Goal: Information Seeking & Learning: Learn about a topic

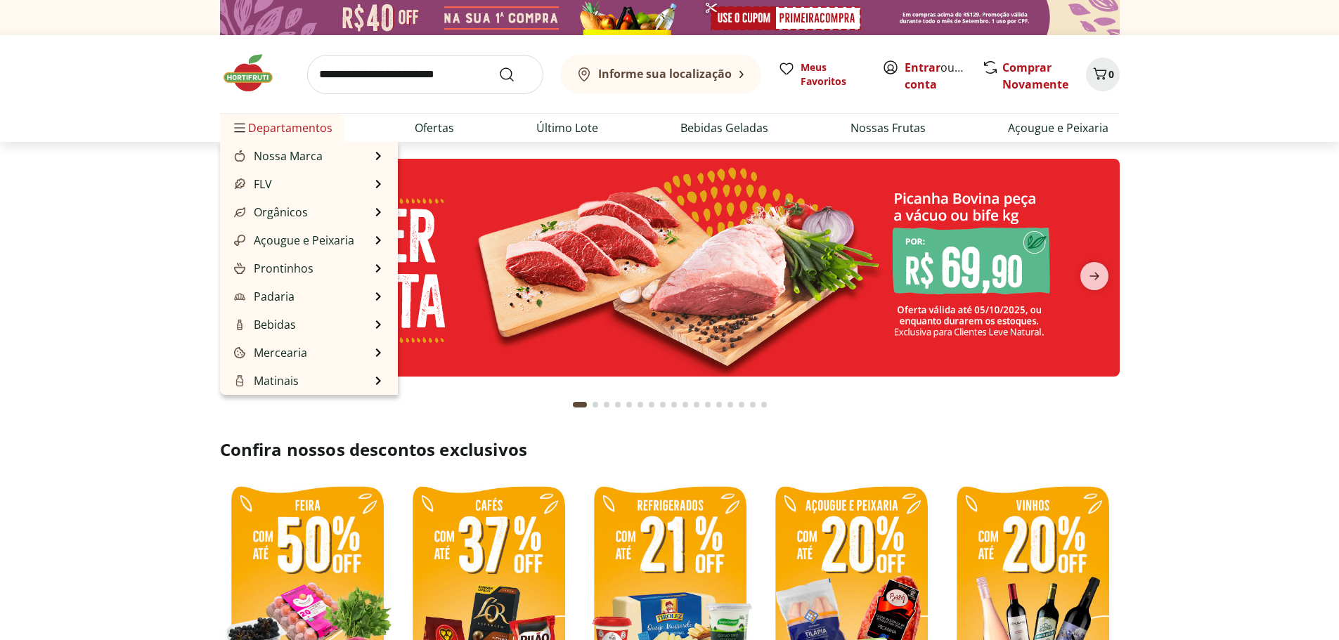
click at [299, 133] on span "Departamentos" at bounding box center [281, 128] width 101 height 34
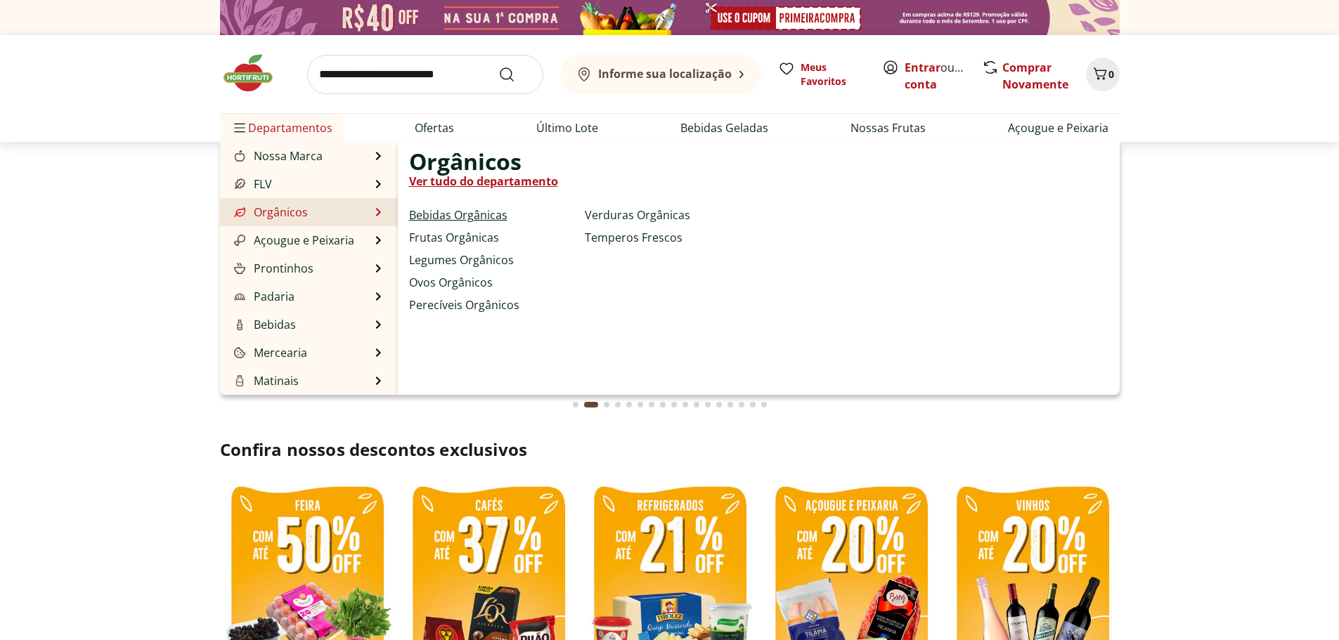
click at [434, 217] on link "Bebidas Orgânicas" at bounding box center [458, 215] width 98 height 17
select select "**********"
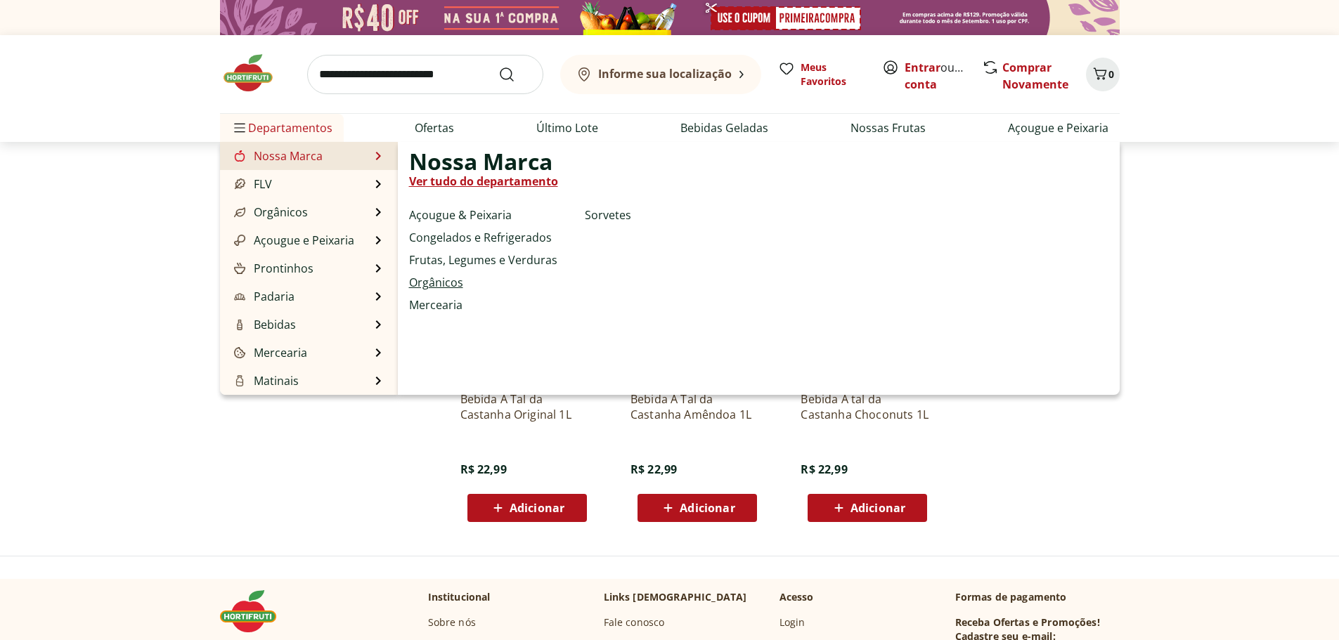
click at [455, 280] on link "Orgânicos" at bounding box center [436, 282] width 54 height 17
select select "**********"
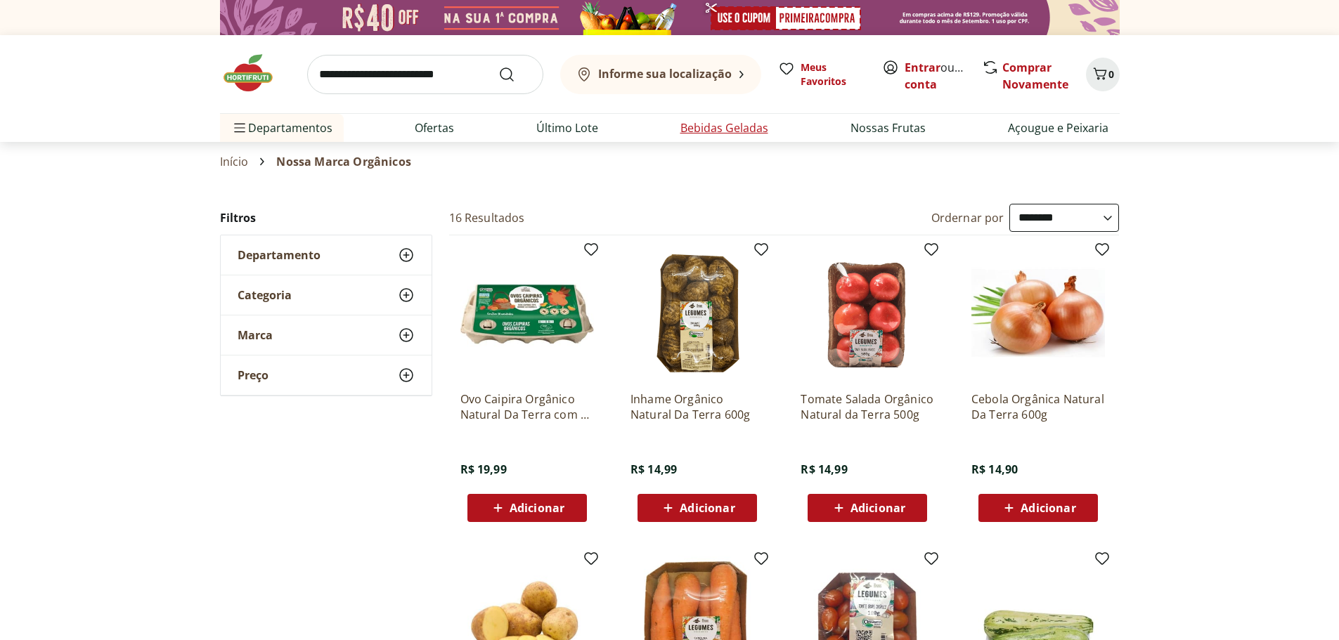
click at [700, 125] on link "Bebidas Geladas" at bounding box center [724, 127] width 88 height 17
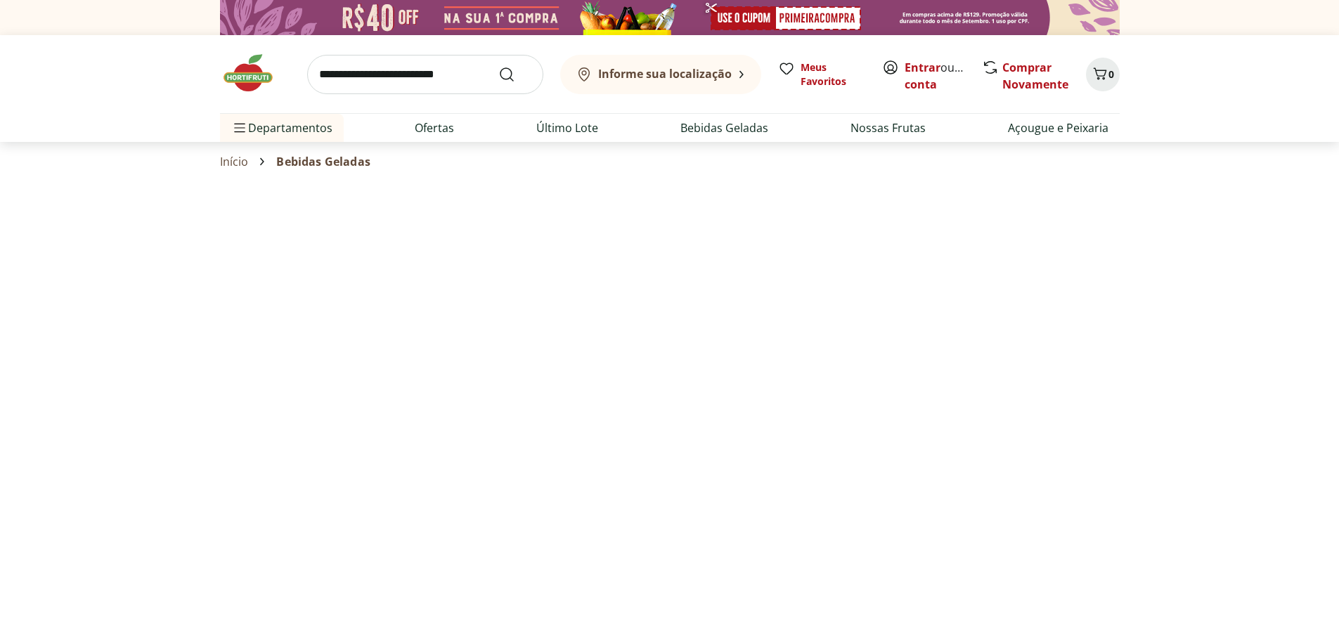
select select "**********"
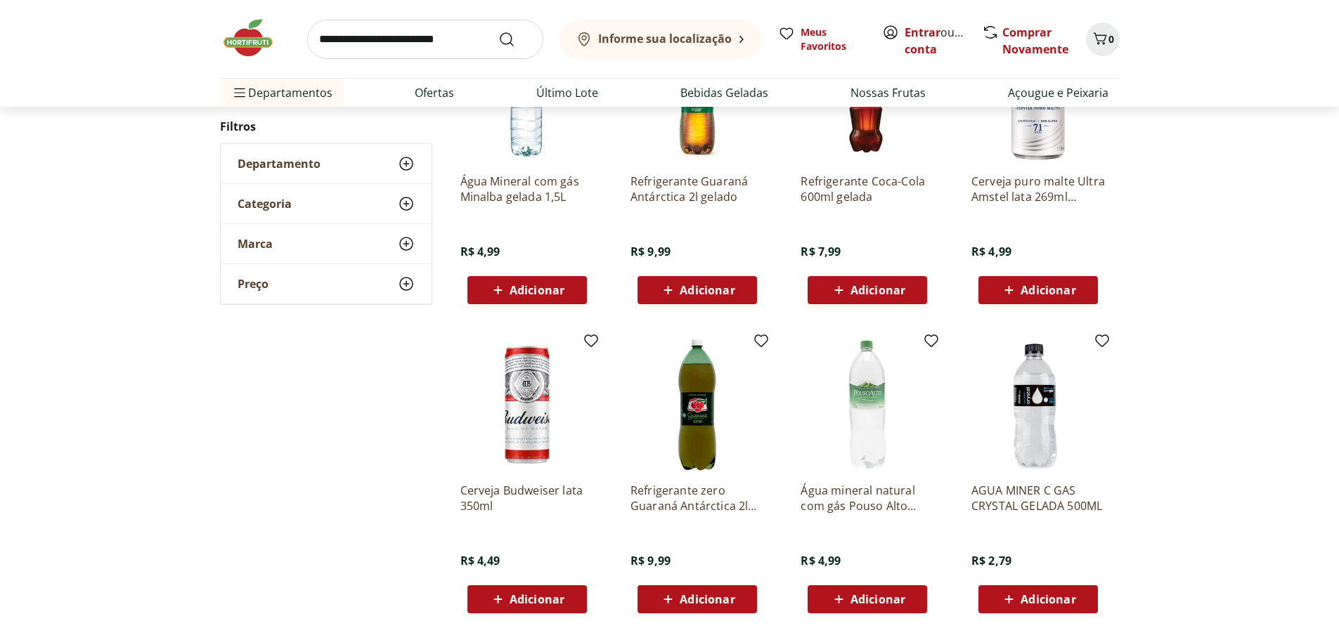
scroll to position [703, 0]
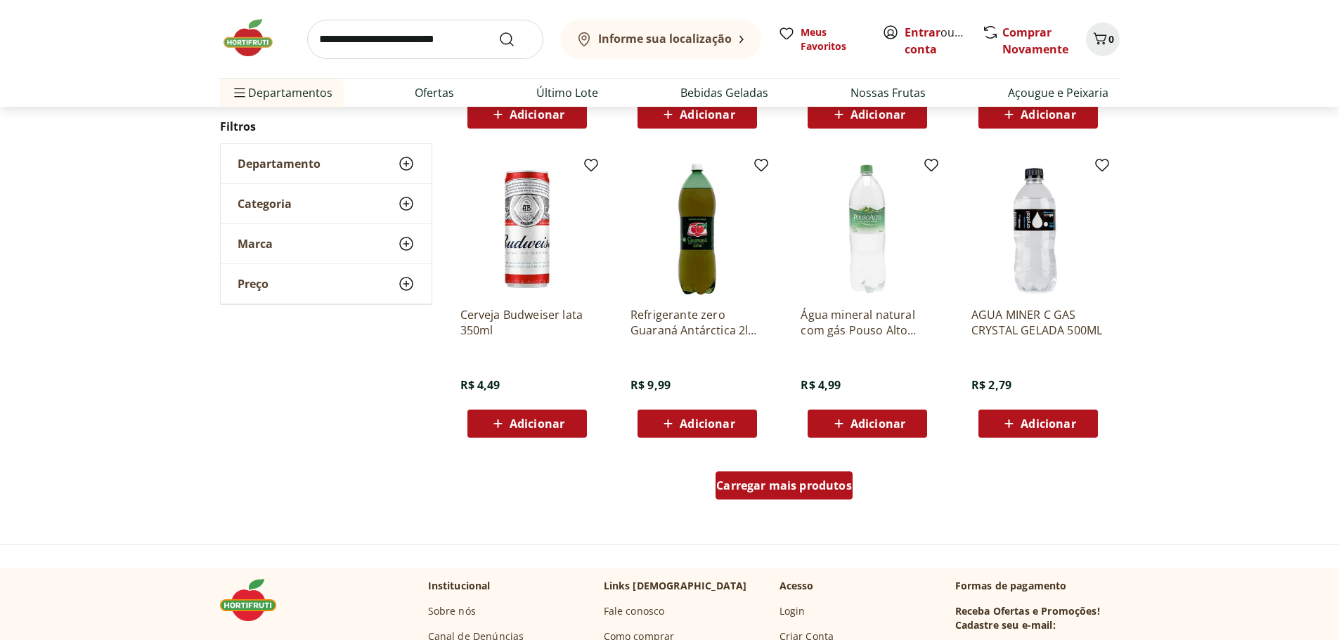
click at [800, 494] on div "Carregar mais produtos" at bounding box center [784, 486] width 137 height 28
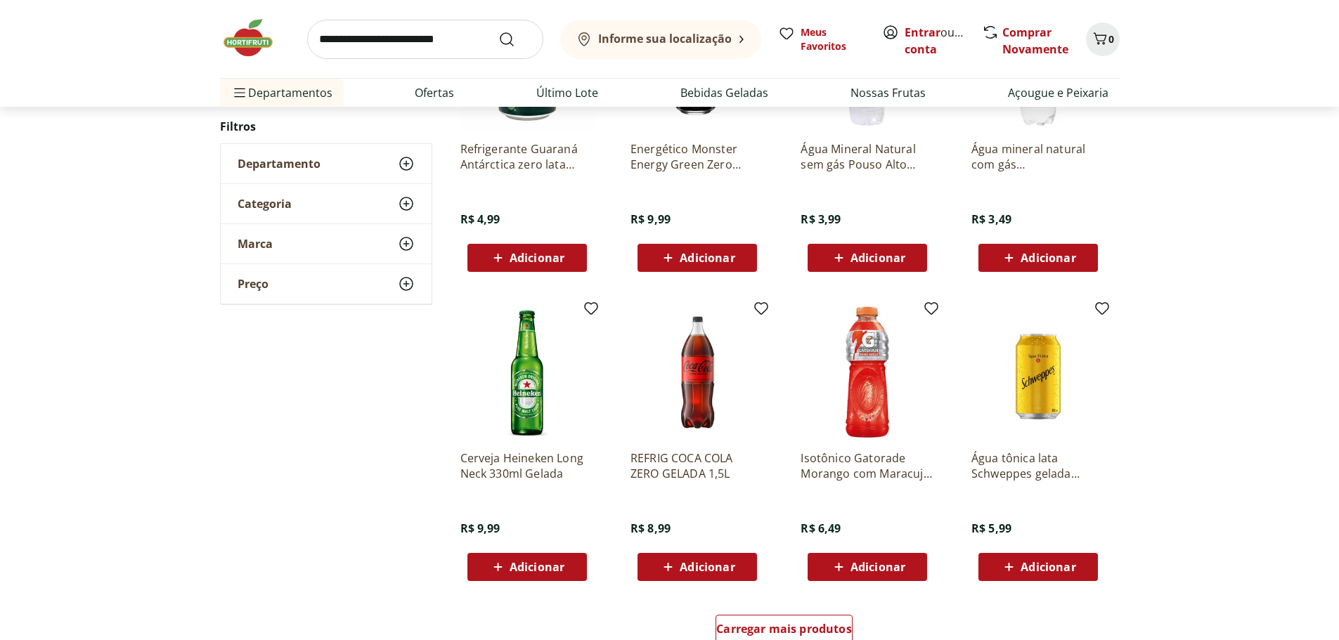
scroll to position [1687, 0]
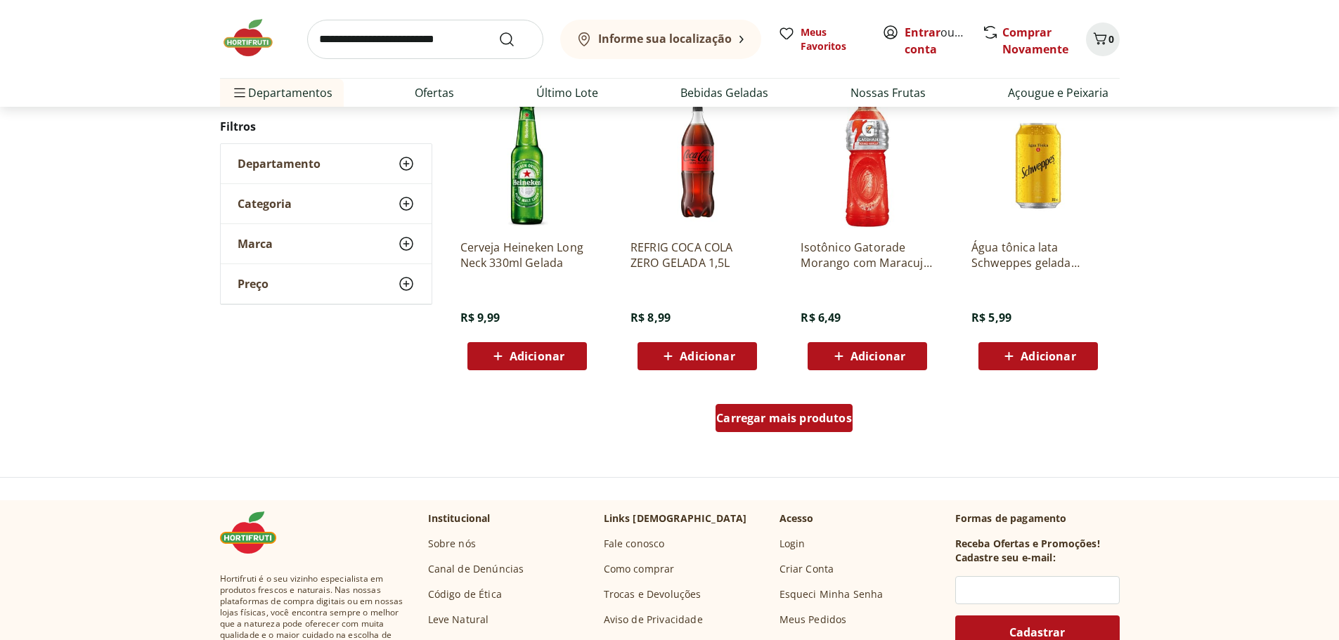
click at [738, 420] on span "Carregar mais produtos" at bounding box center [784, 418] width 136 height 11
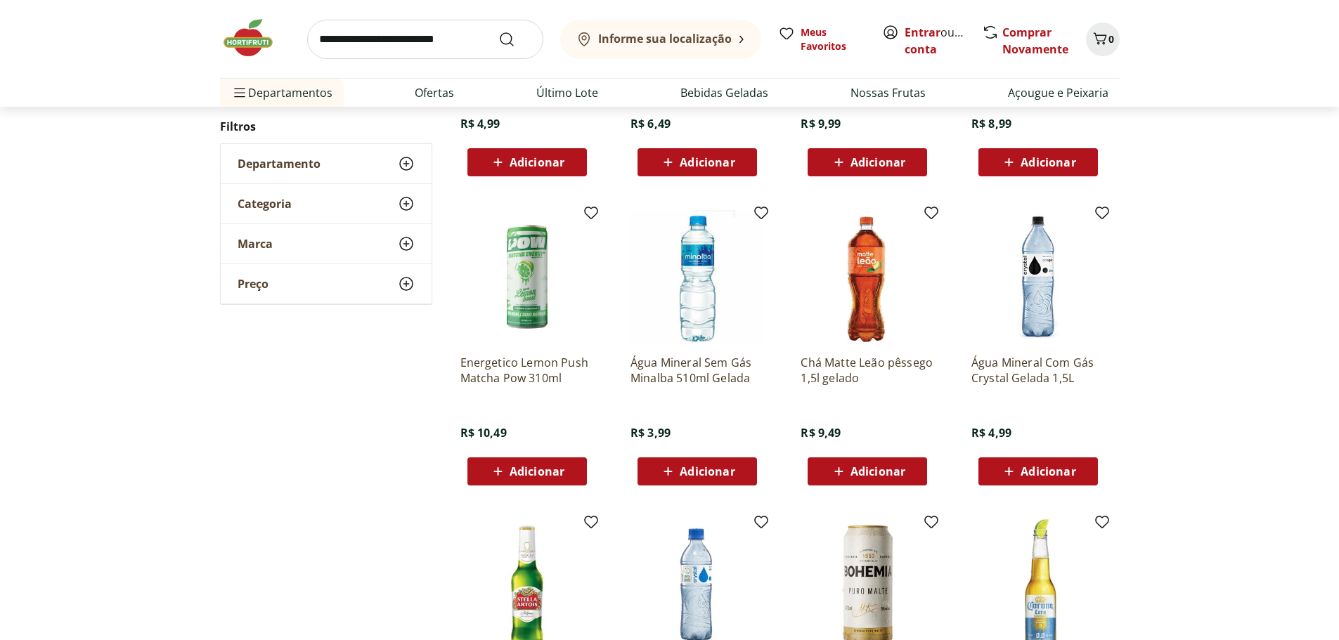
scroll to position [2460, 0]
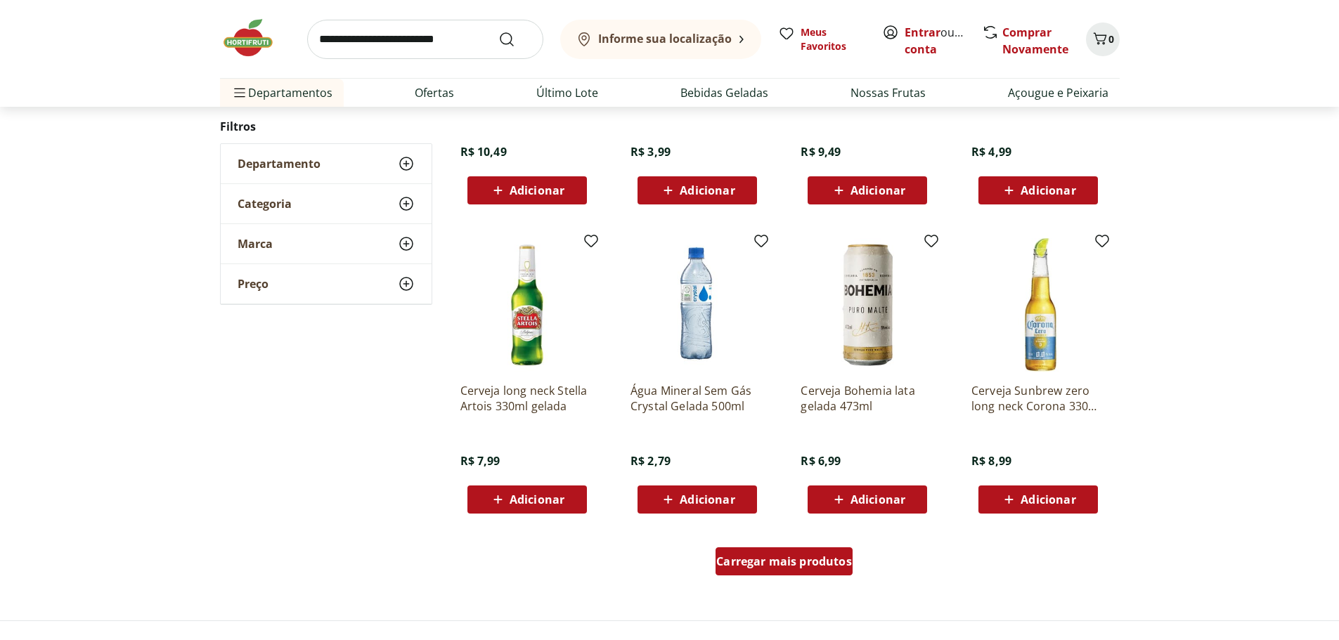
click at [735, 562] on span "Carregar mais produtos" at bounding box center [784, 561] width 136 height 11
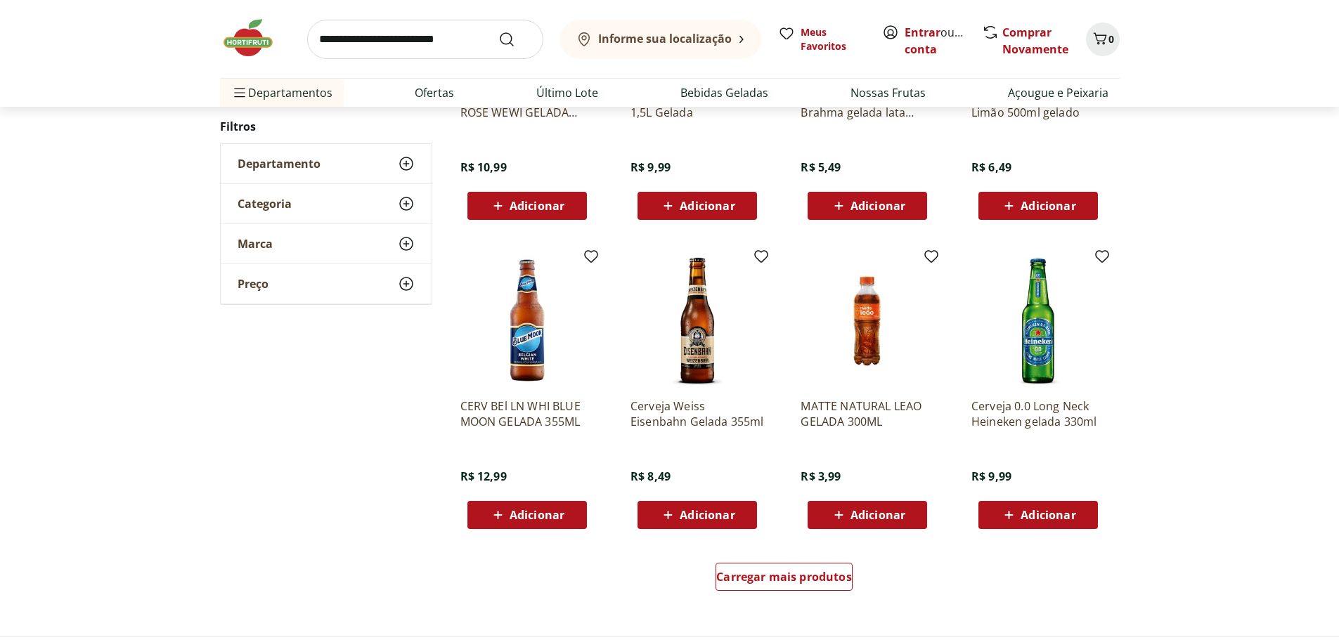
scroll to position [3444, 0]
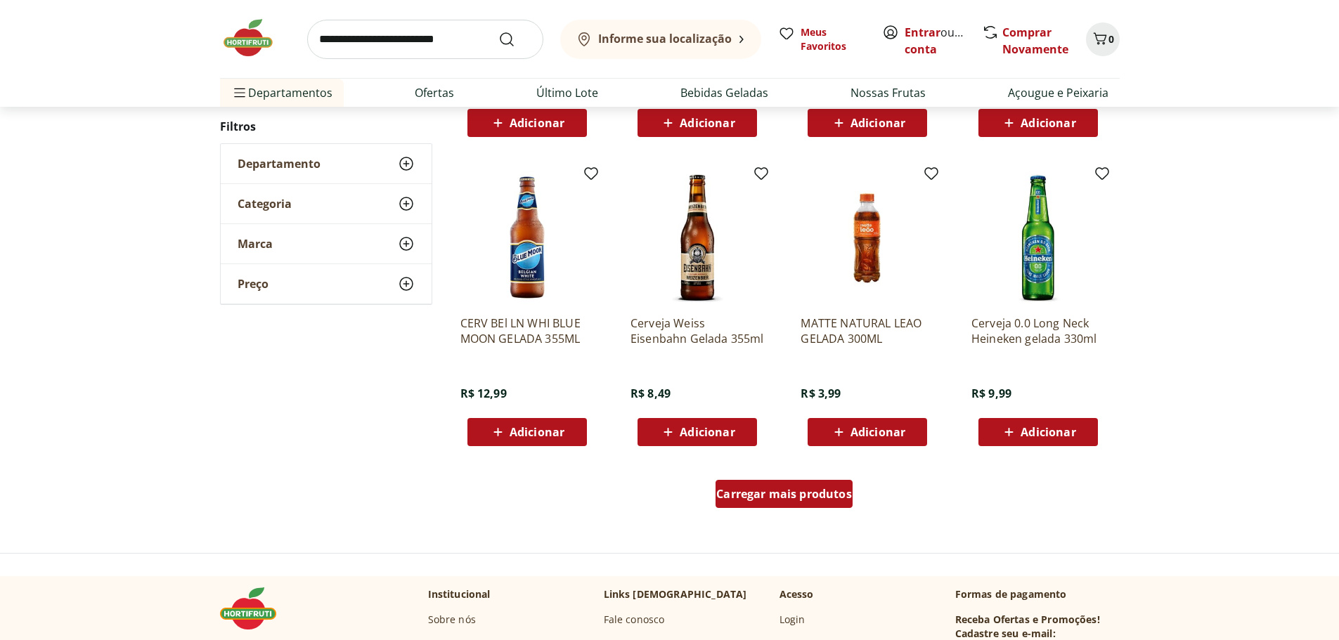
click at [772, 503] on div "Carregar mais produtos" at bounding box center [784, 494] width 137 height 28
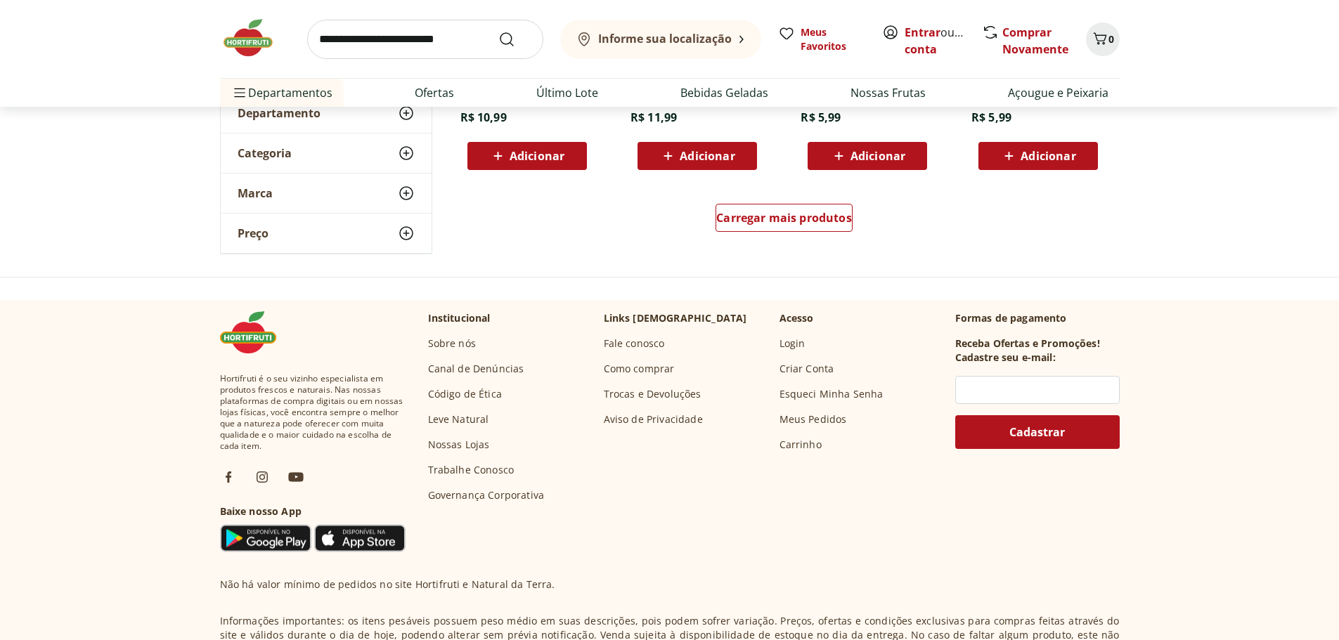
scroll to position [4639, 0]
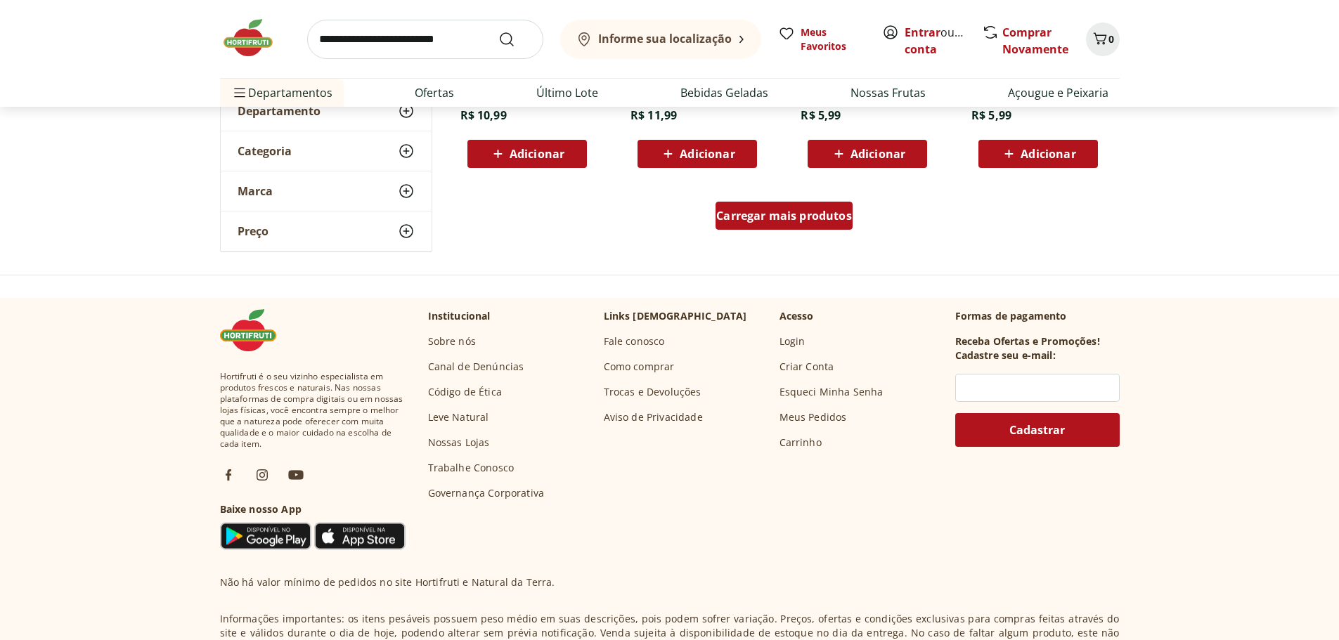
click at [752, 230] on div "Carregar mais produtos" at bounding box center [784, 216] width 137 height 28
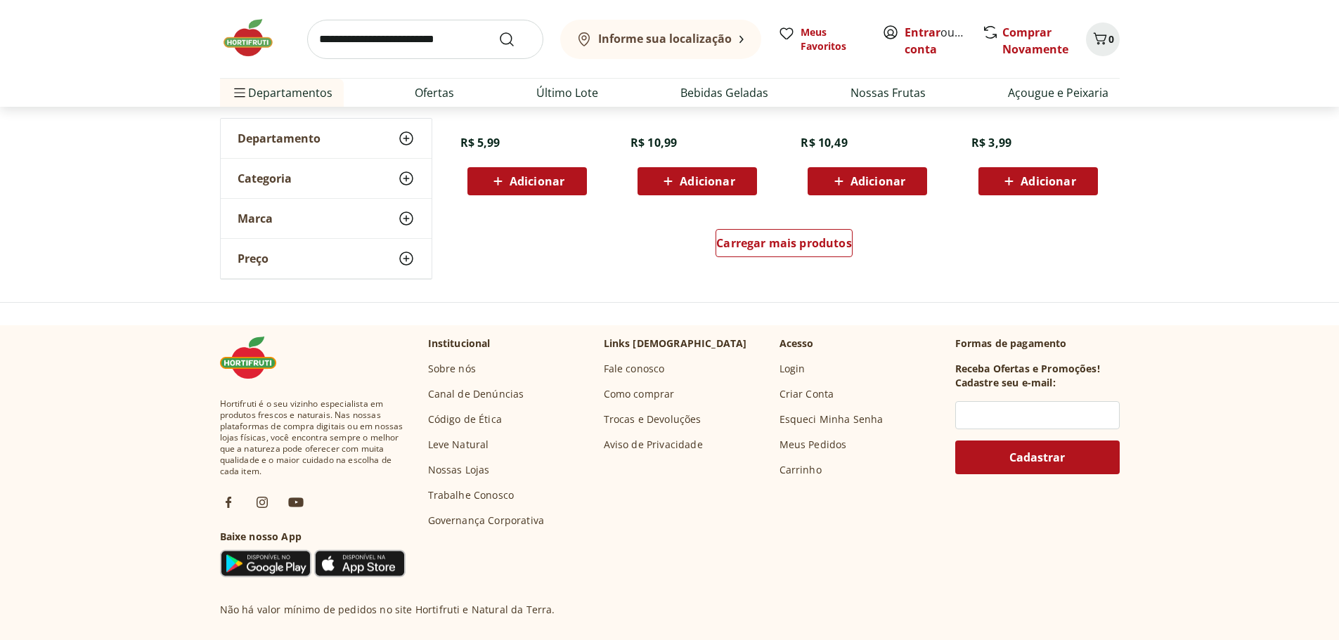
scroll to position [5553, 0]
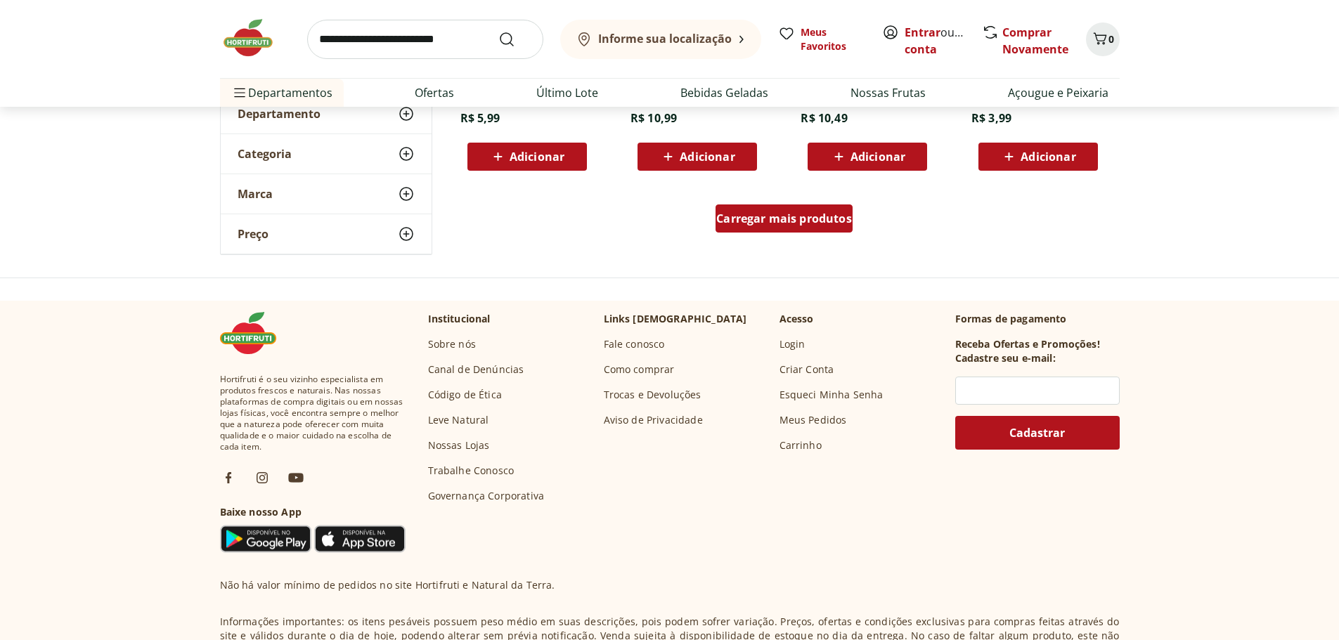
click at [782, 224] on span "Carregar mais produtos" at bounding box center [784, 218] width 136 height 11
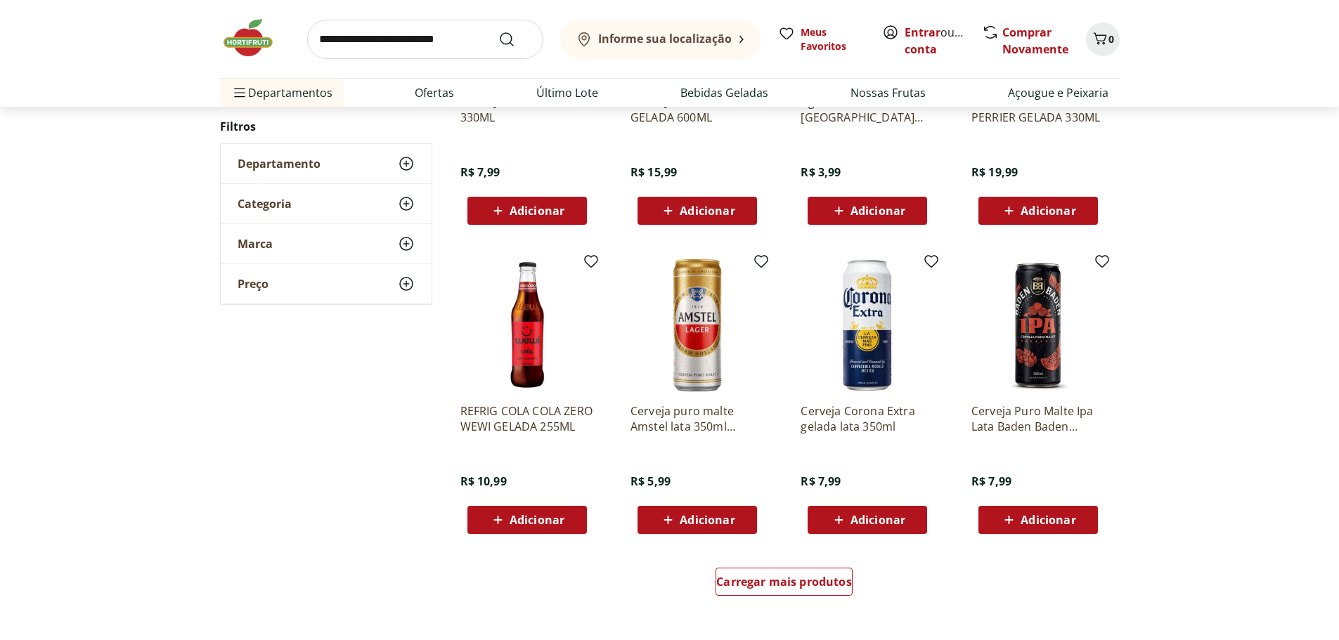
scroll to position [6116, 0]
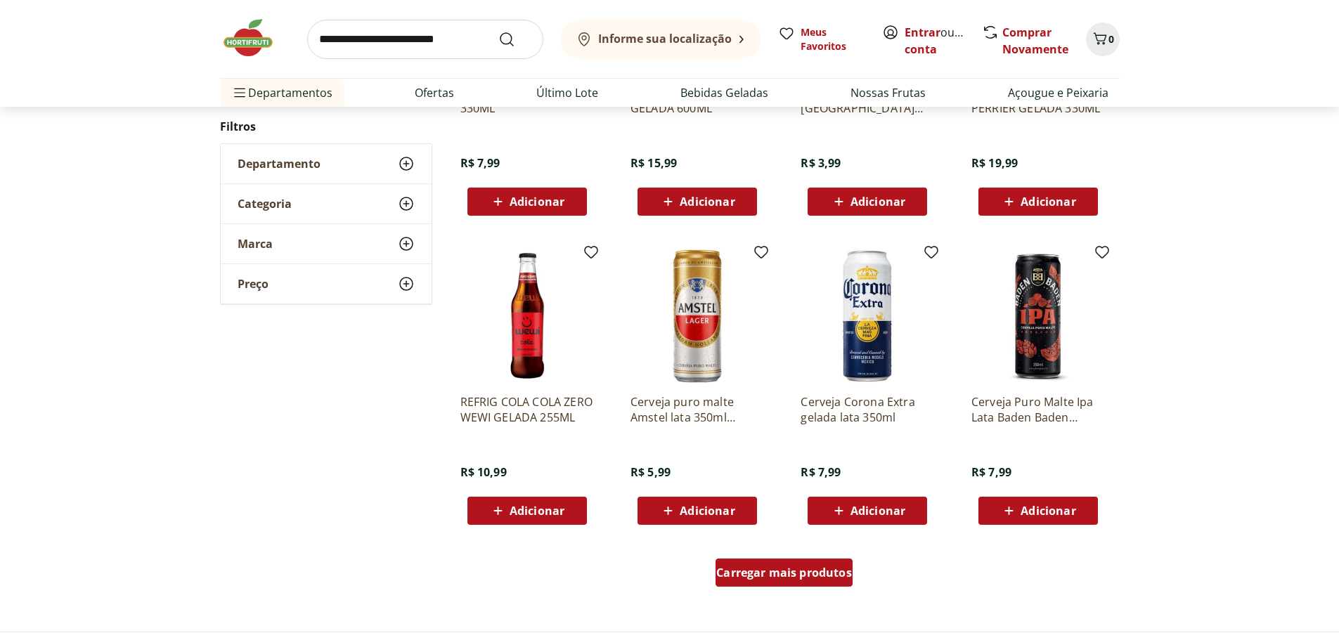
click at [787, 570] on span "Carregar mais produtos" at bounding box center [784, 572] width 136 height 11
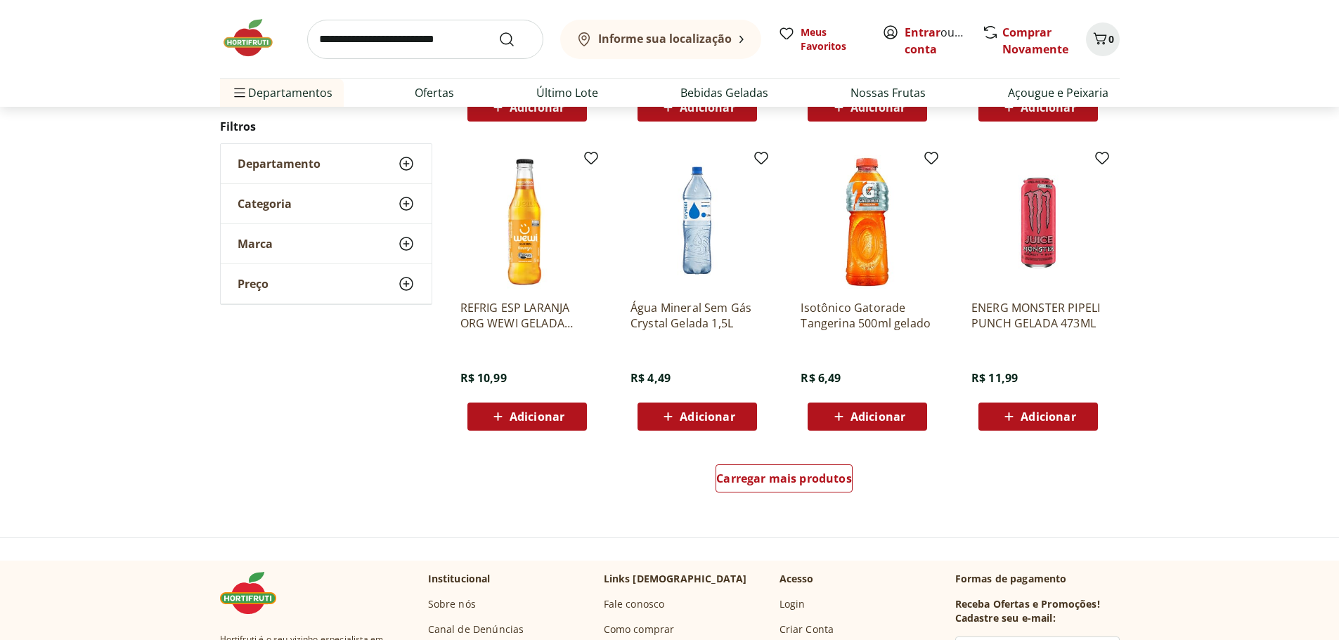
scroll to position [7381, 0]
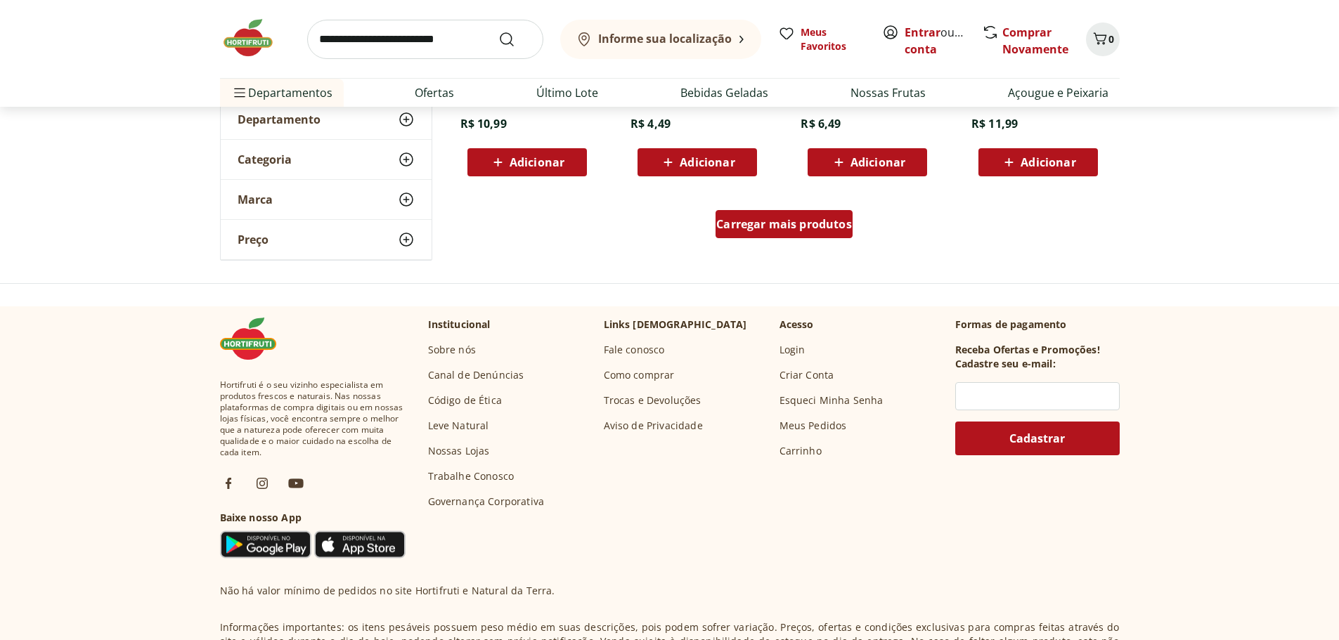
click at [753, 230] on span "Carregar mais produtos" at bounding box center [784, 224] width 136 height 11
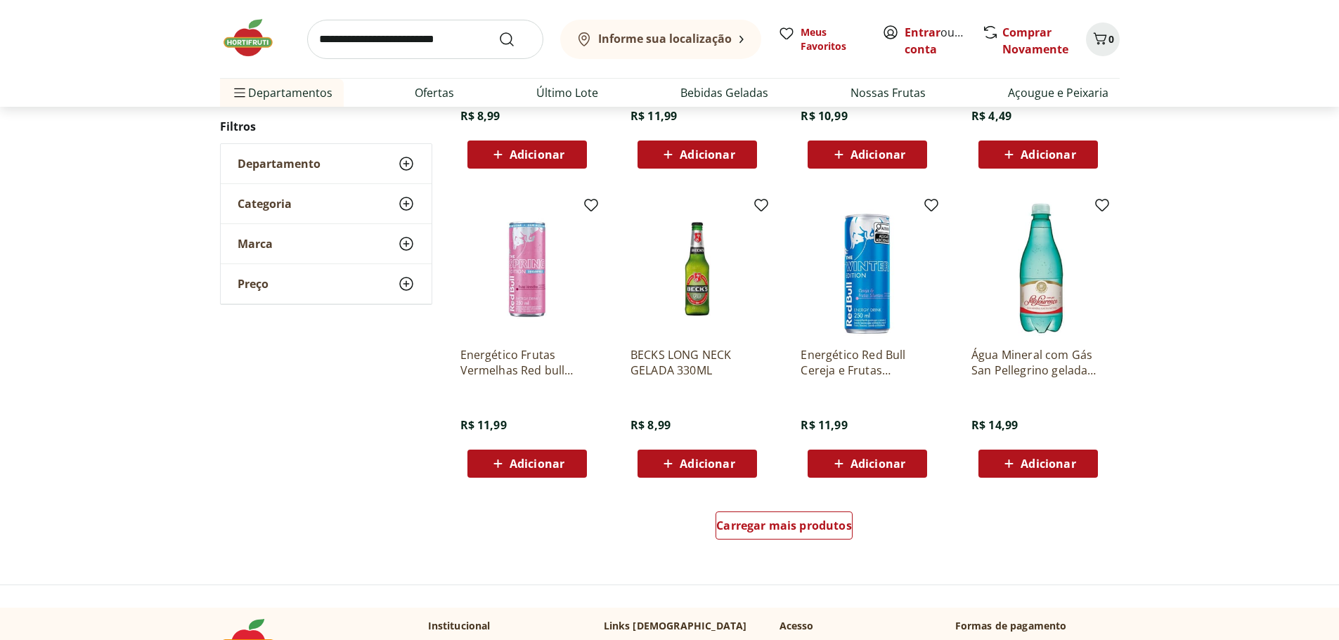
scroll to position [8224, 0]
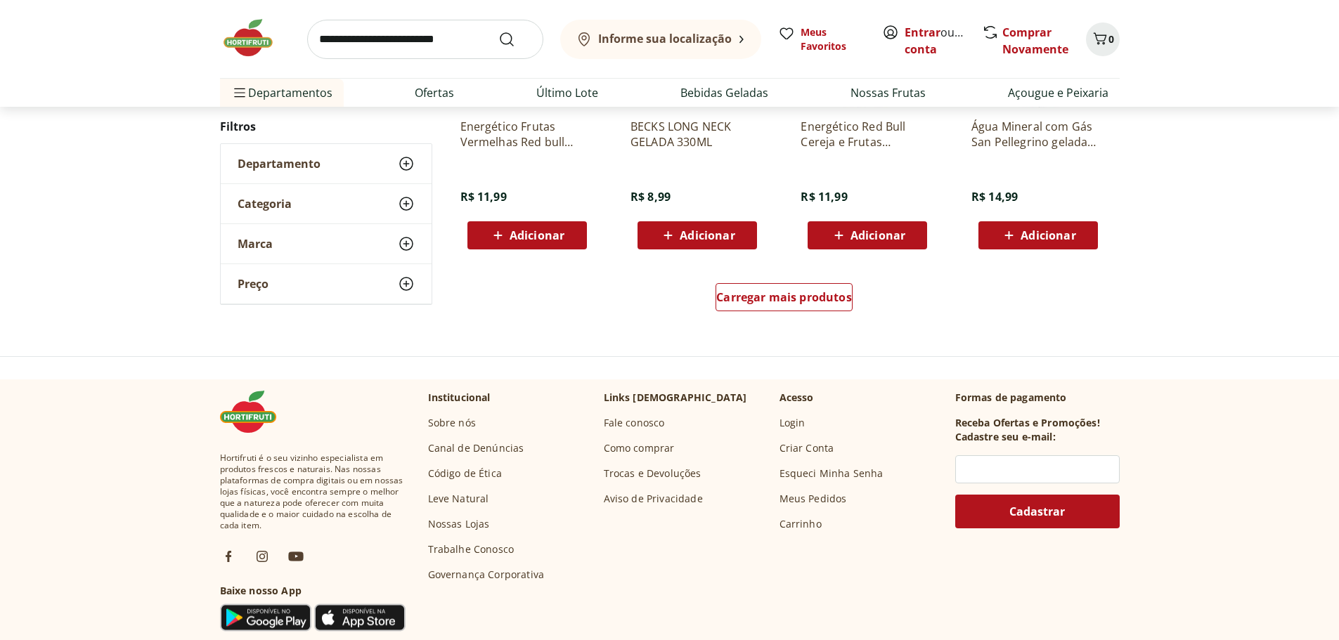
click at [715, 308] on div "Carregar mais produtos" at bounding box center [785, 299] width 682 height 67
click at [729, 301] on span "Carregar mais produtos" at bounding box center [784, 297] width 136 height 11
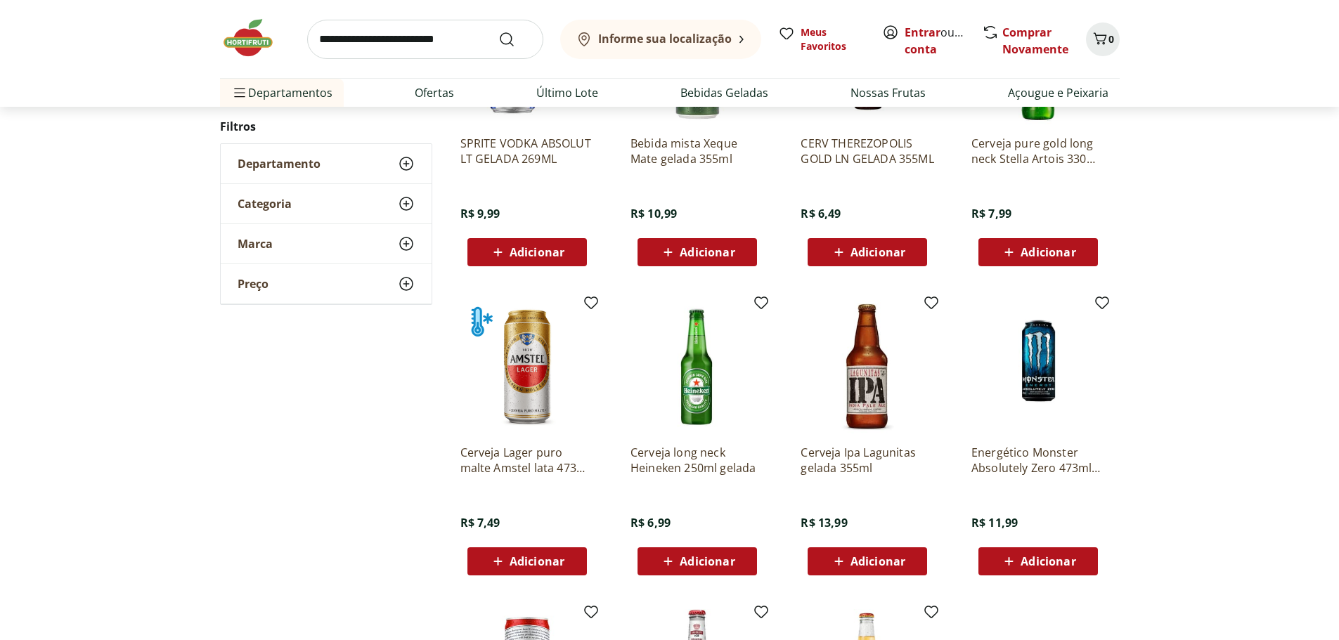
scroll to position [8084, 0]
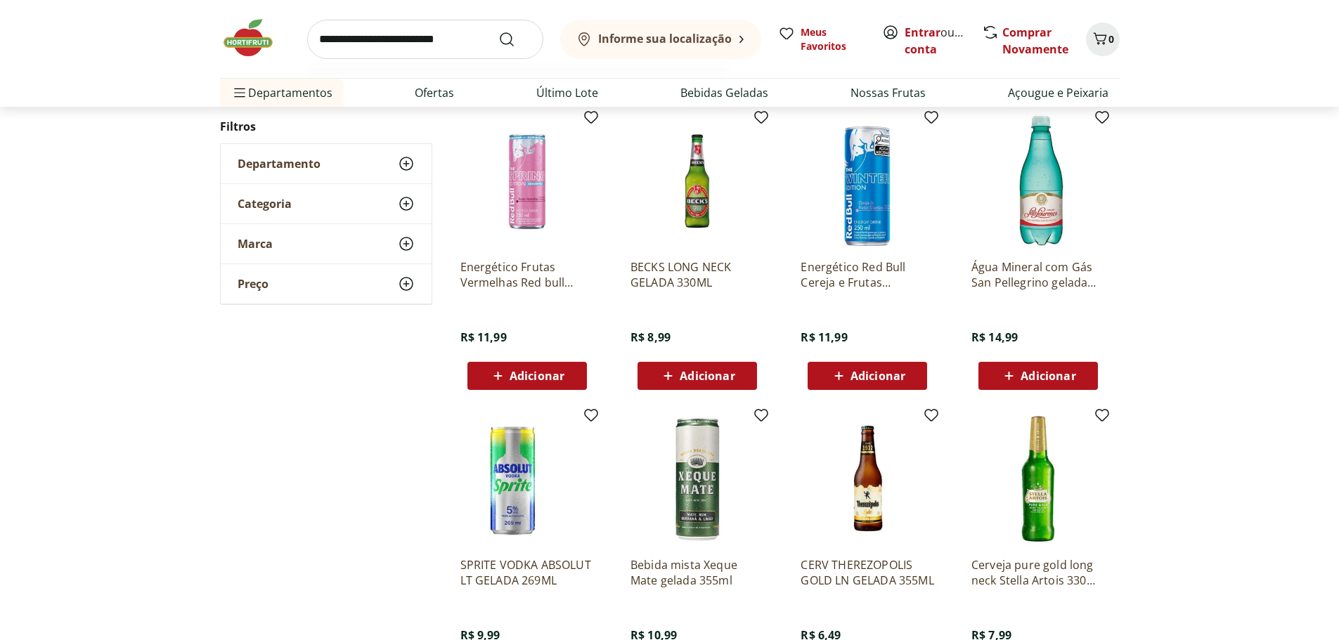
click at [427, 31] on input "search" at bounding box center [425, 39] width 236 height 39
type input "*********"
click at [498, 31] on button "Submit Search" at bounding box center [515, 39] width 34 height 17
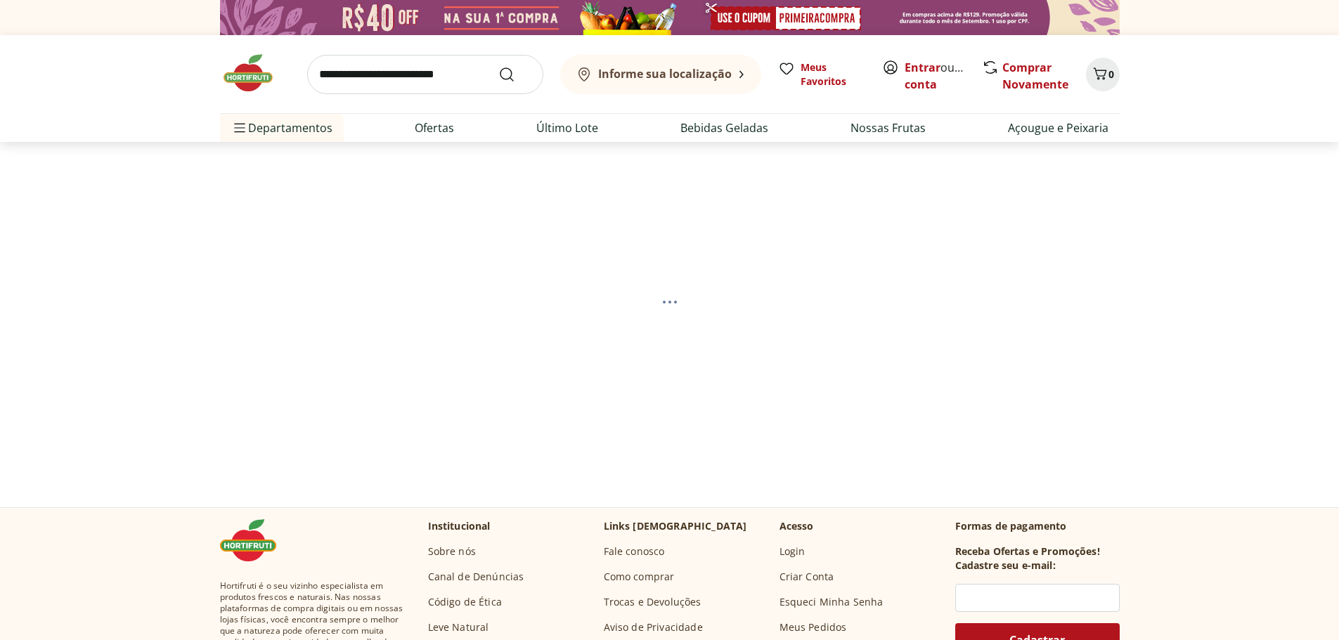
select select "**********"
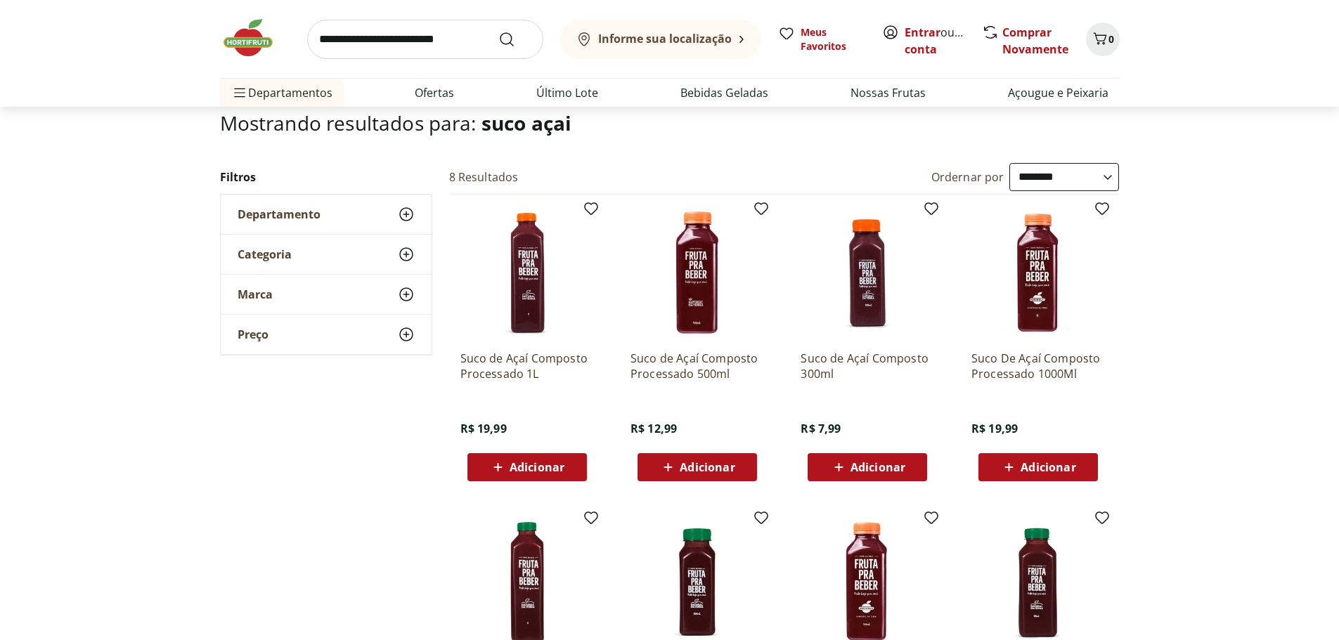
scroll to position [70, 0]
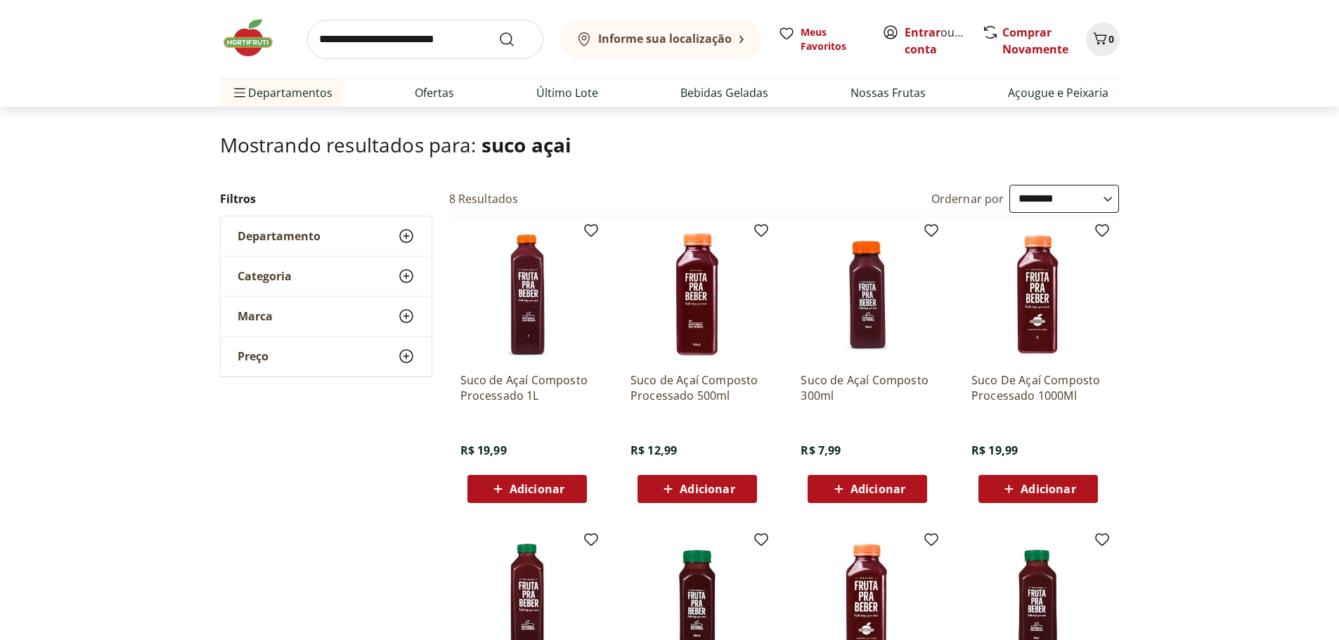
click at [519, 292] on img at bounding box center [527, 295] width 134 height 134
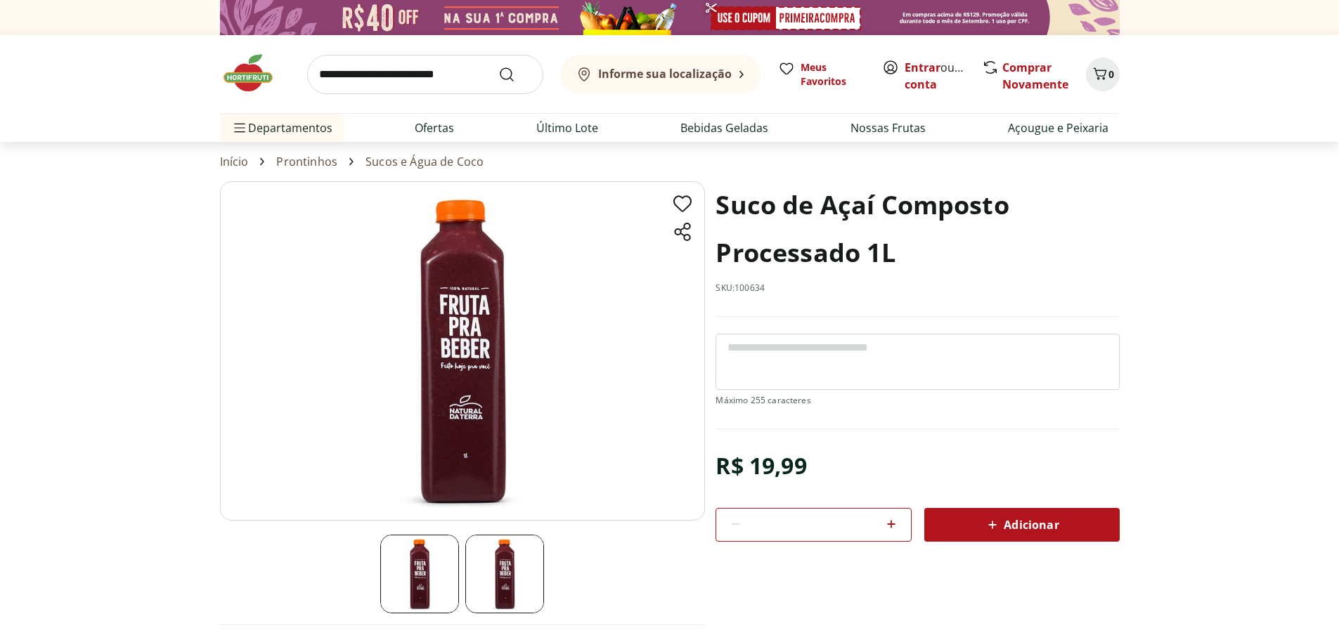
click at [437, 160] on link "Sucos e Água de Coco" at bounding box center [425, 161] width 118 height 13
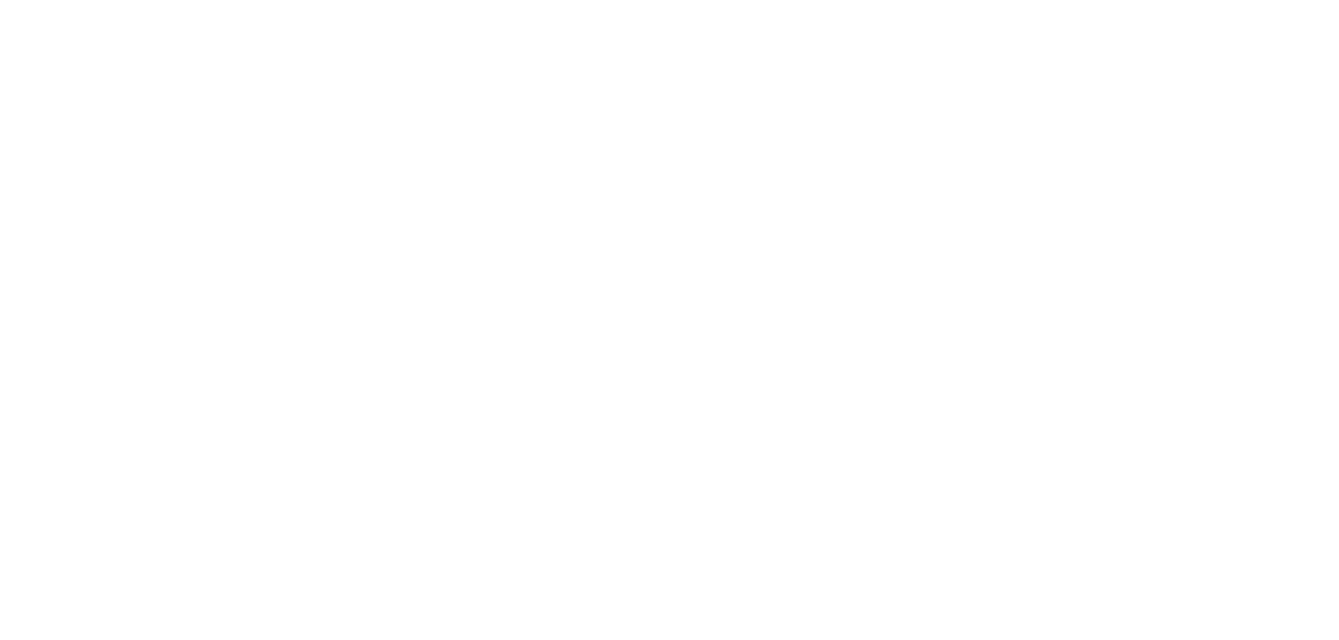
select select "**********"
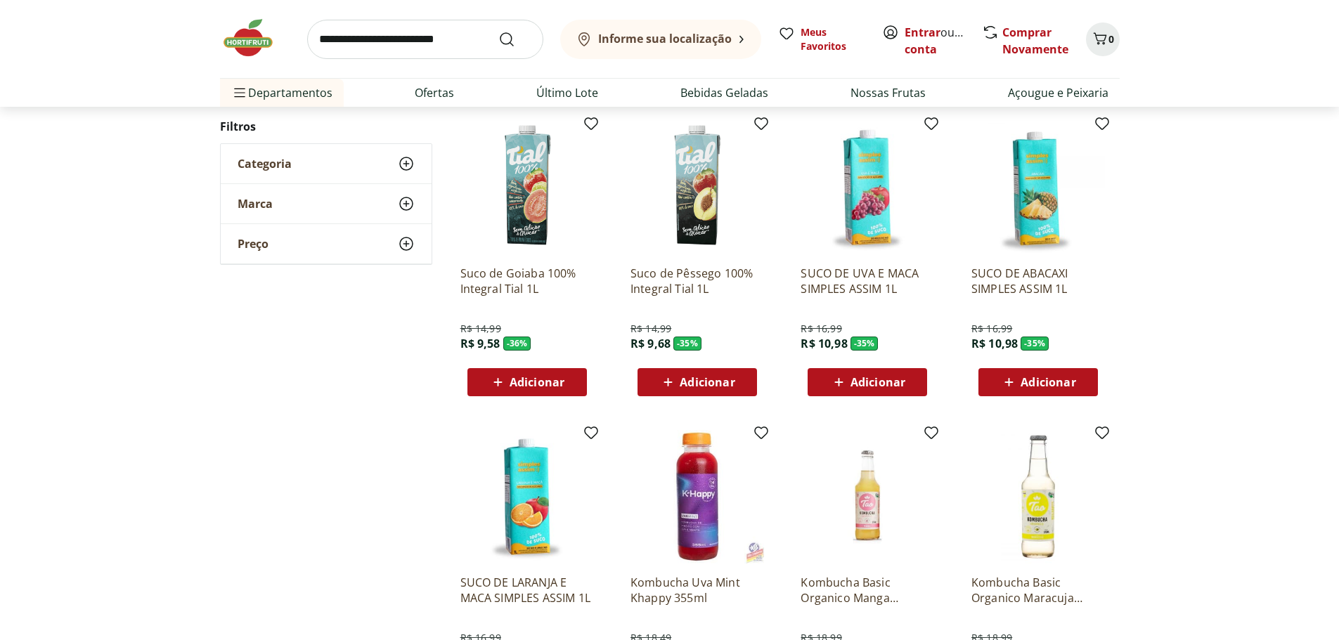
scroll to position [633, 0]
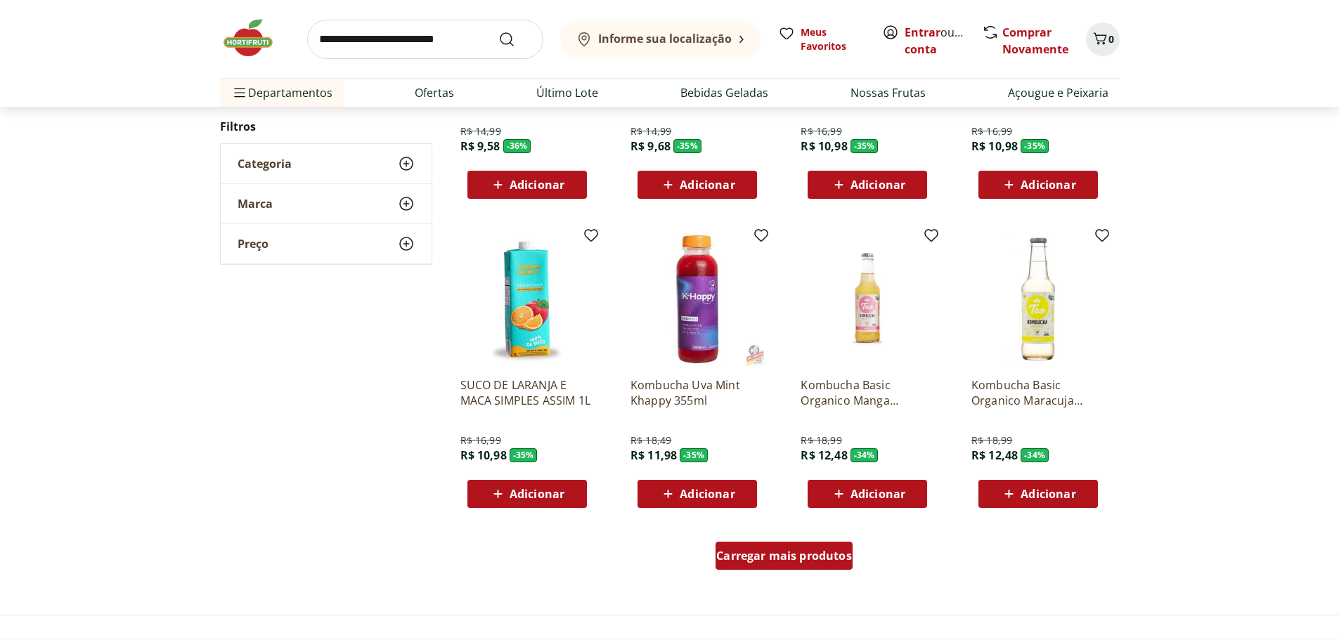
click at [740, 553] on span "Carregar mais produtos" at bounding box center [784, 555] width 136 height 11
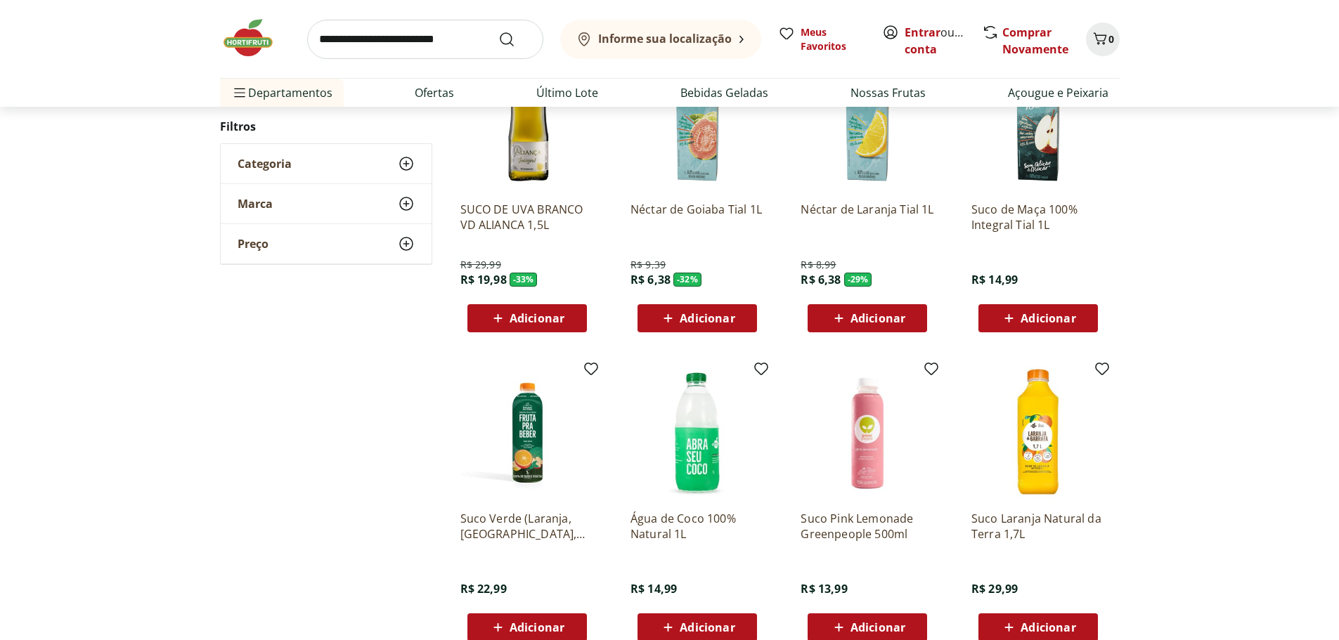
scroll to position [1617, 0]
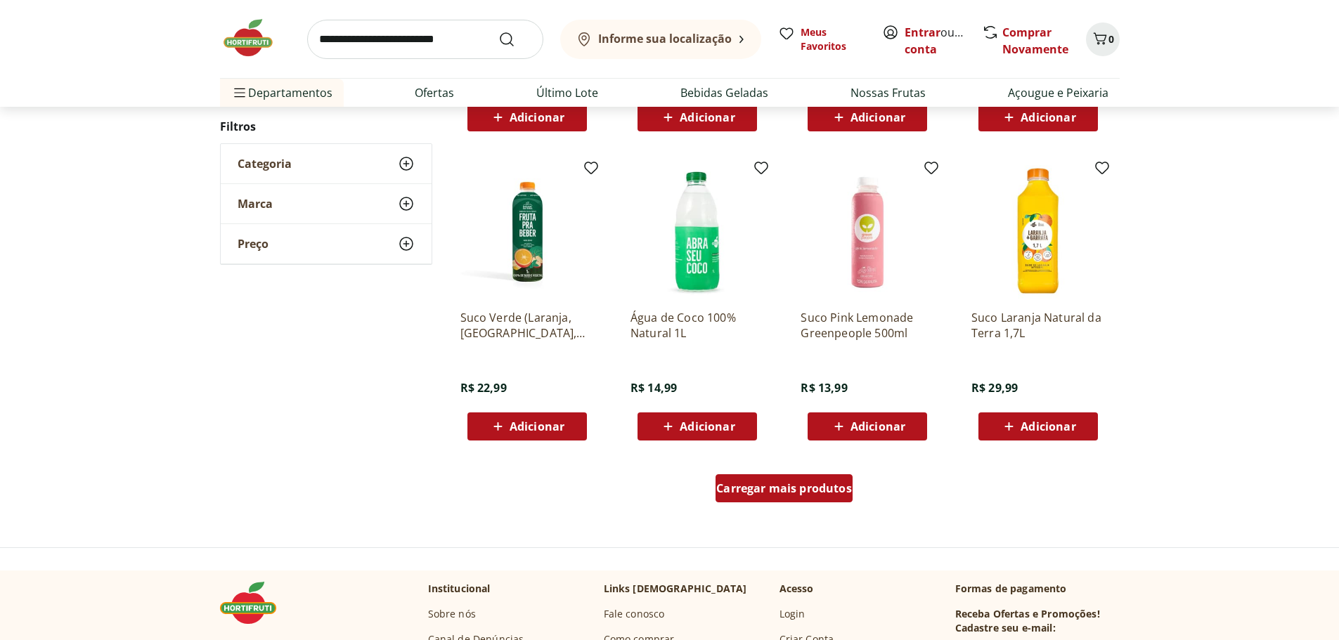
click at [773, 477] on div "Carregar mais produtos" at bounding box center [784, 488] width 137 height 28
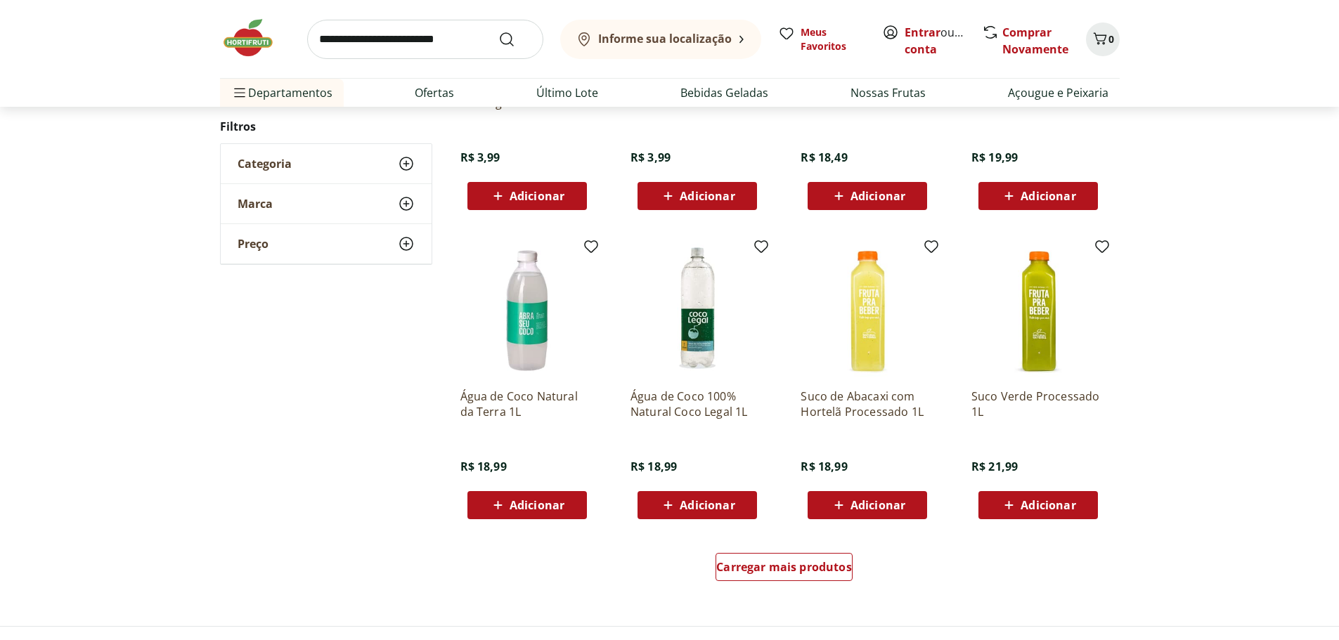
scroll to position [2531, 0]
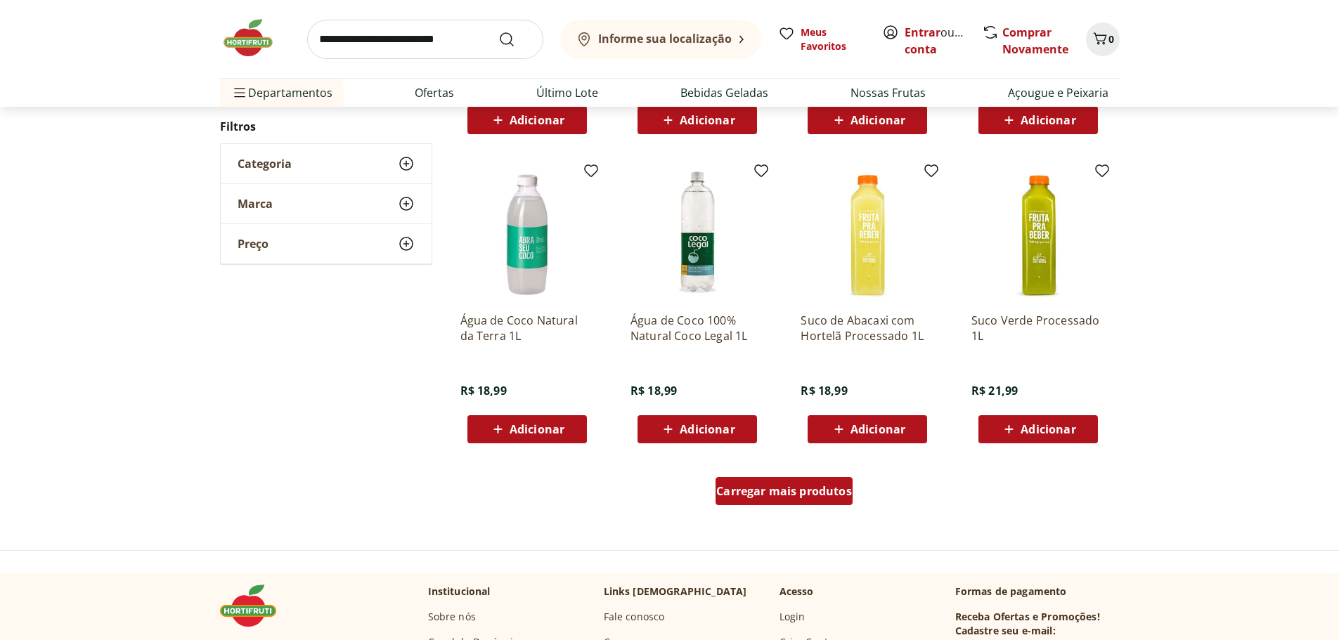
click at [743, 497] on span "Carregar mais produtos" at bounding box center [784, 491] width 136 height 11
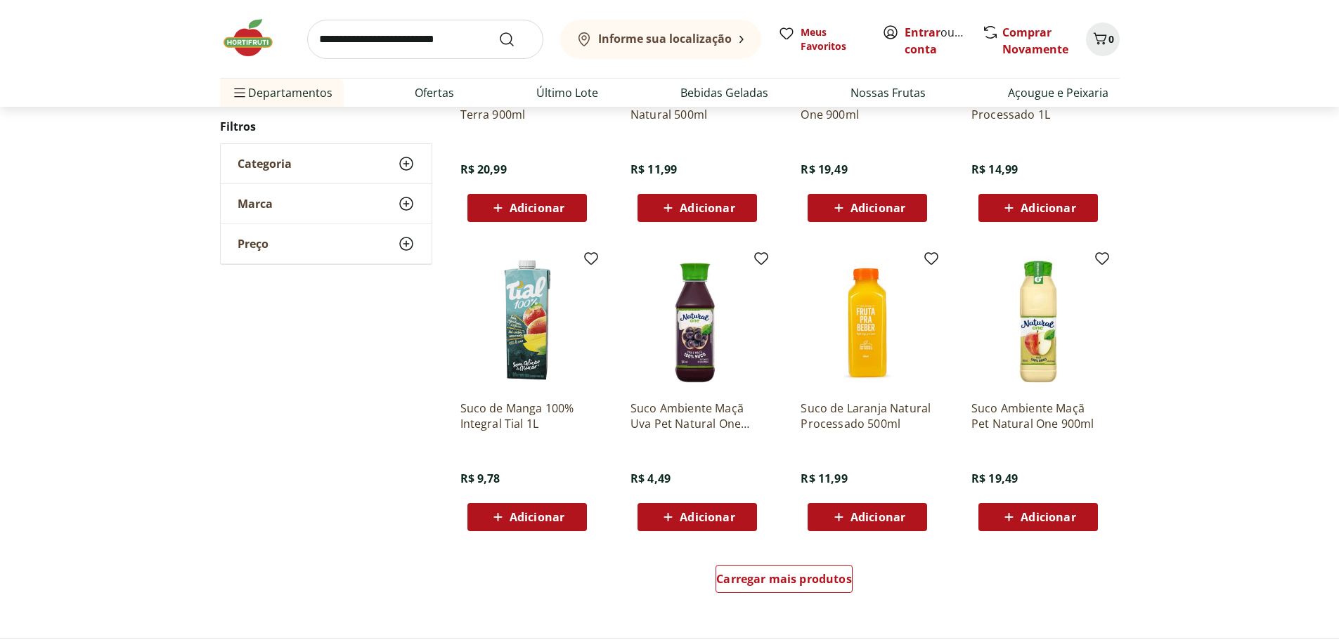
scroll to position [3444, 0]
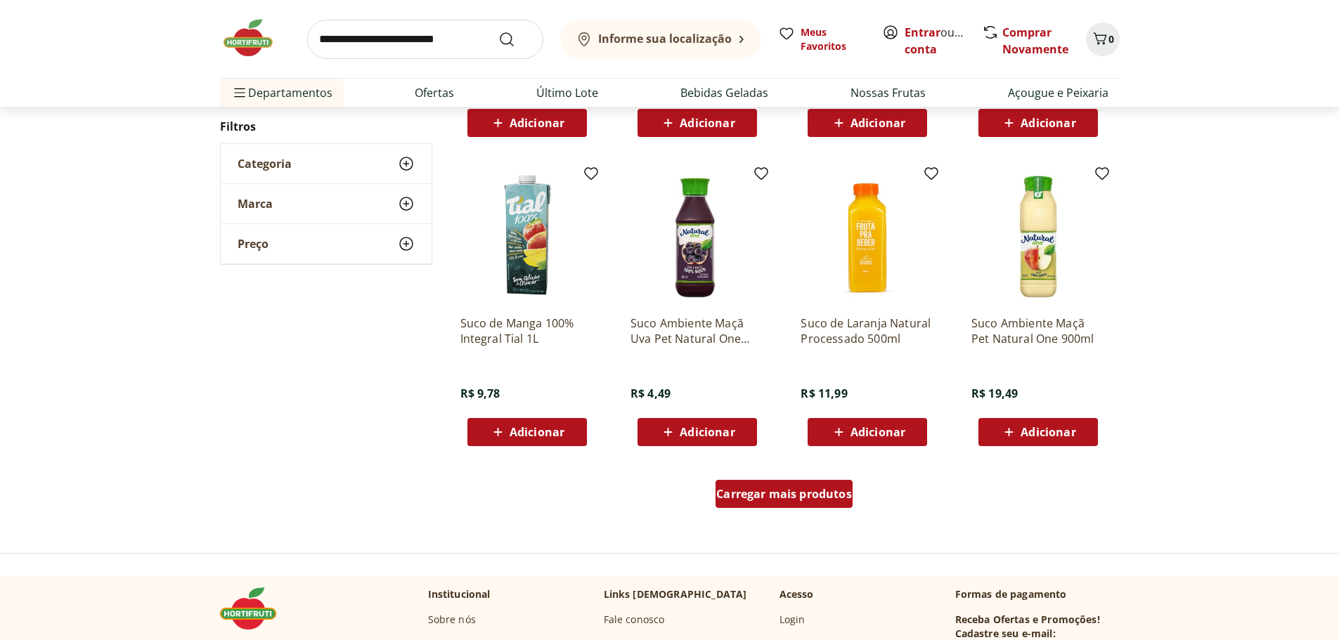
click at [811, 489] on span "Carregar mais produtos" at bounding box center [784, 494] width 136 height 11
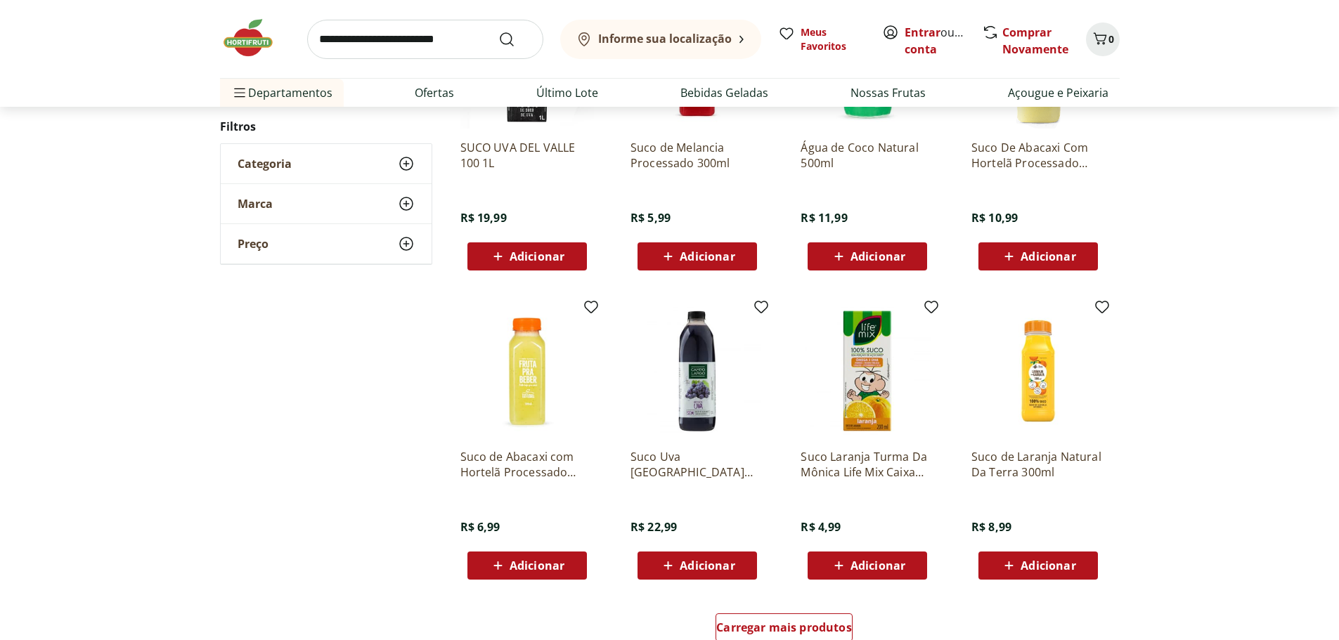
scroll to position [4429, 0]
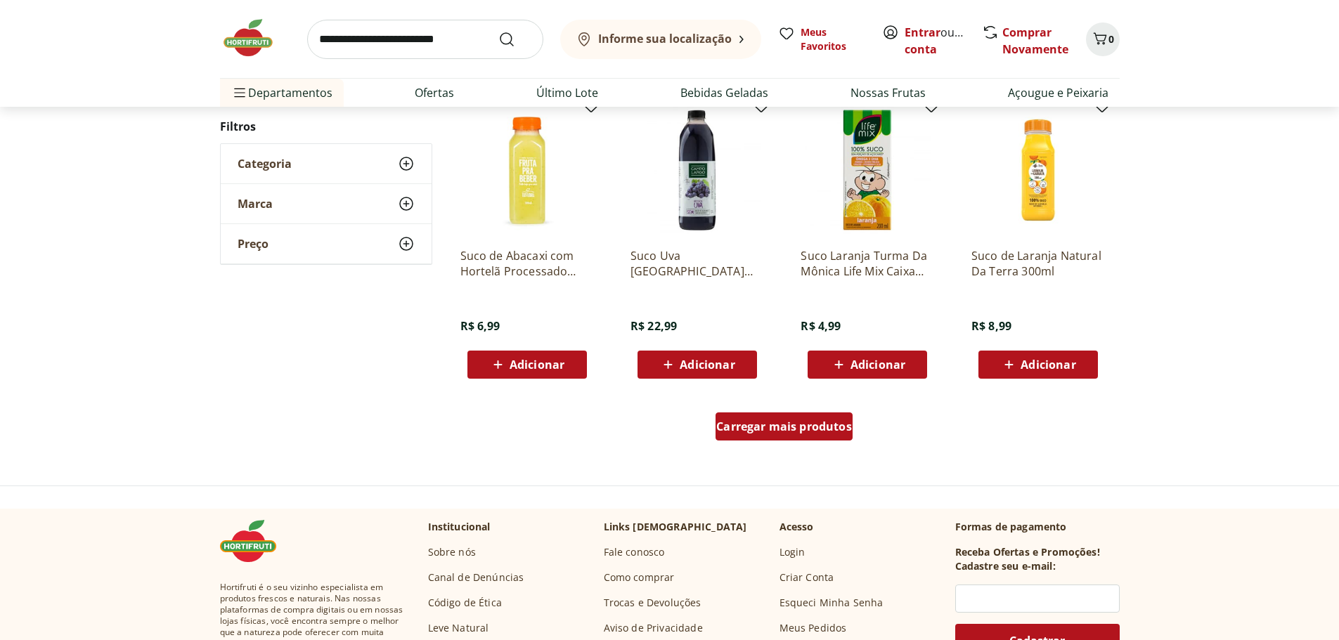
click at [756, 415] on div "Carregar mais produtos" at bounding box center [784, 427] width 137 height 28
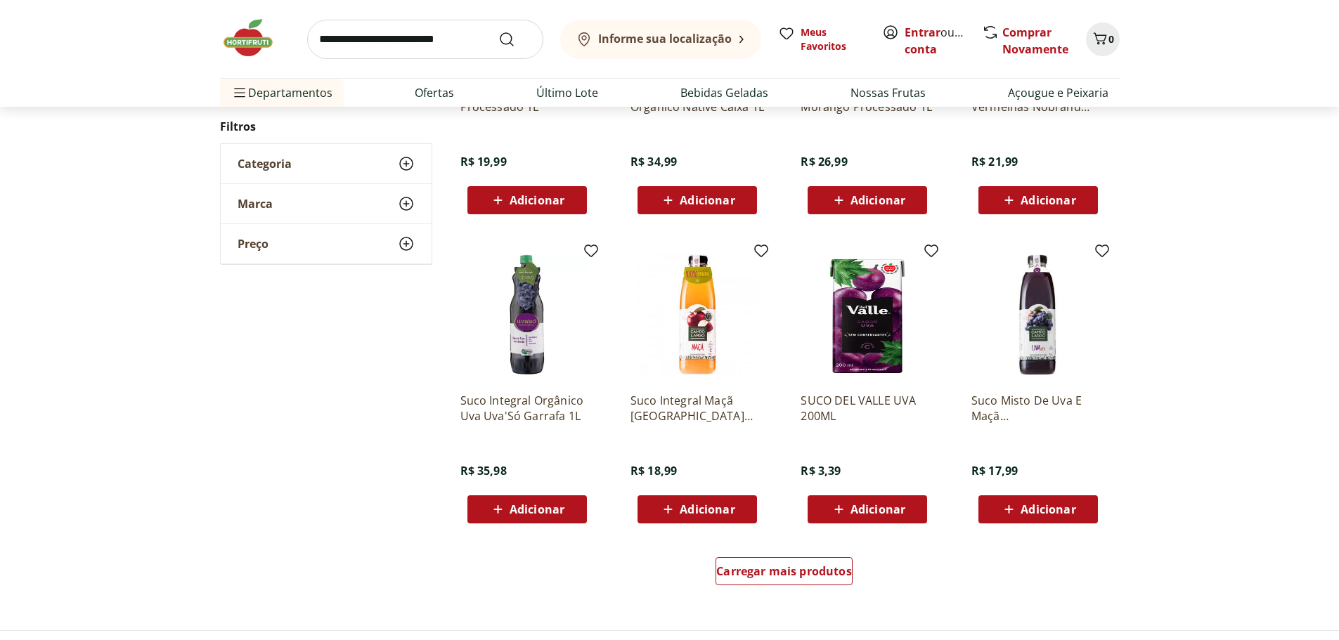
scroll to position [5202, 0]
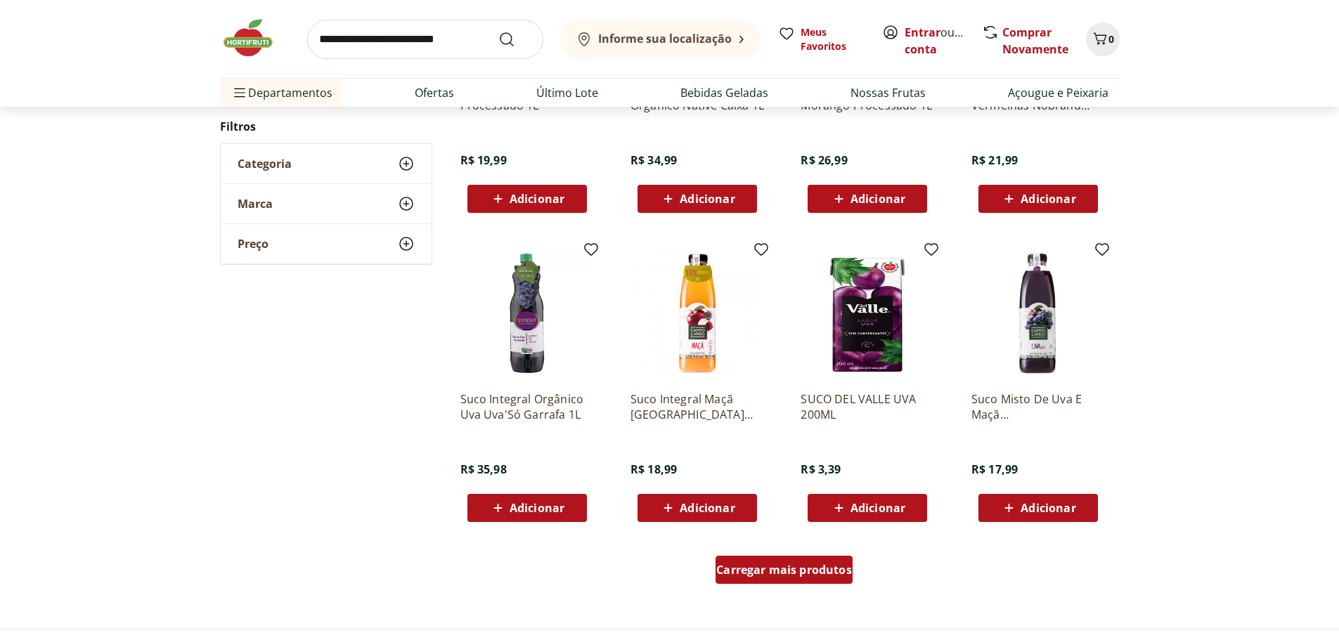
click at [764, 586] on link "Carregar mais produtos" at bounding box center [784, 573] width 137 height 34
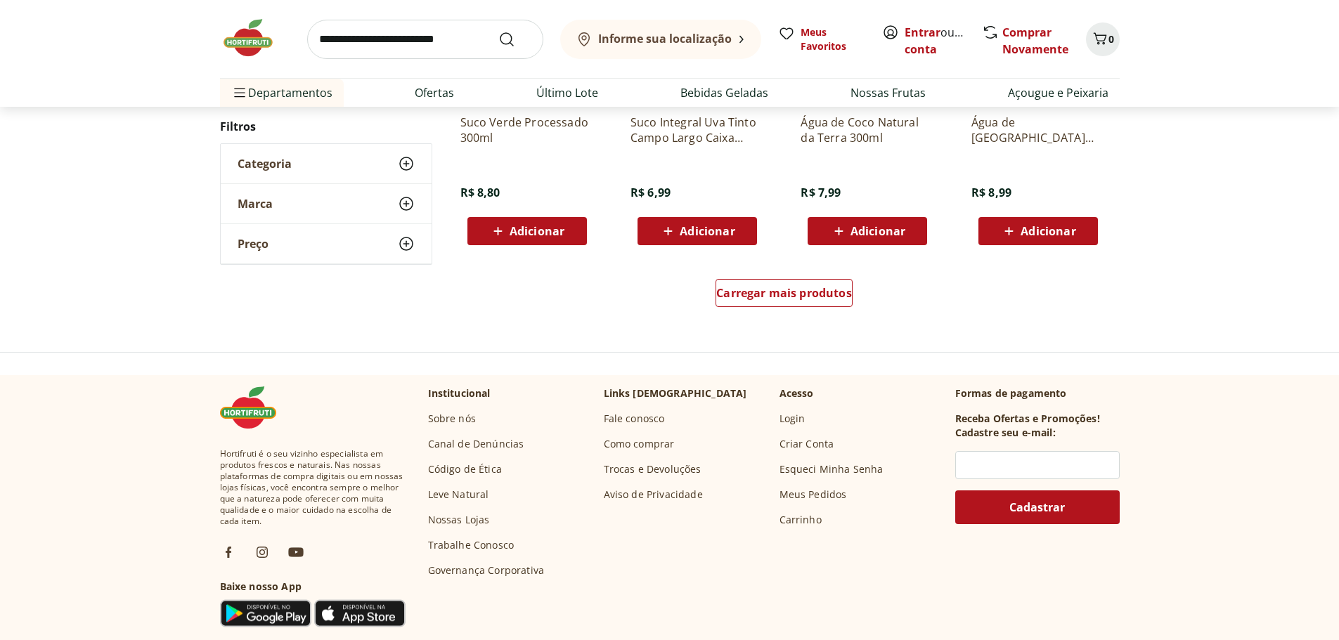
scroll to position [6397, 0]
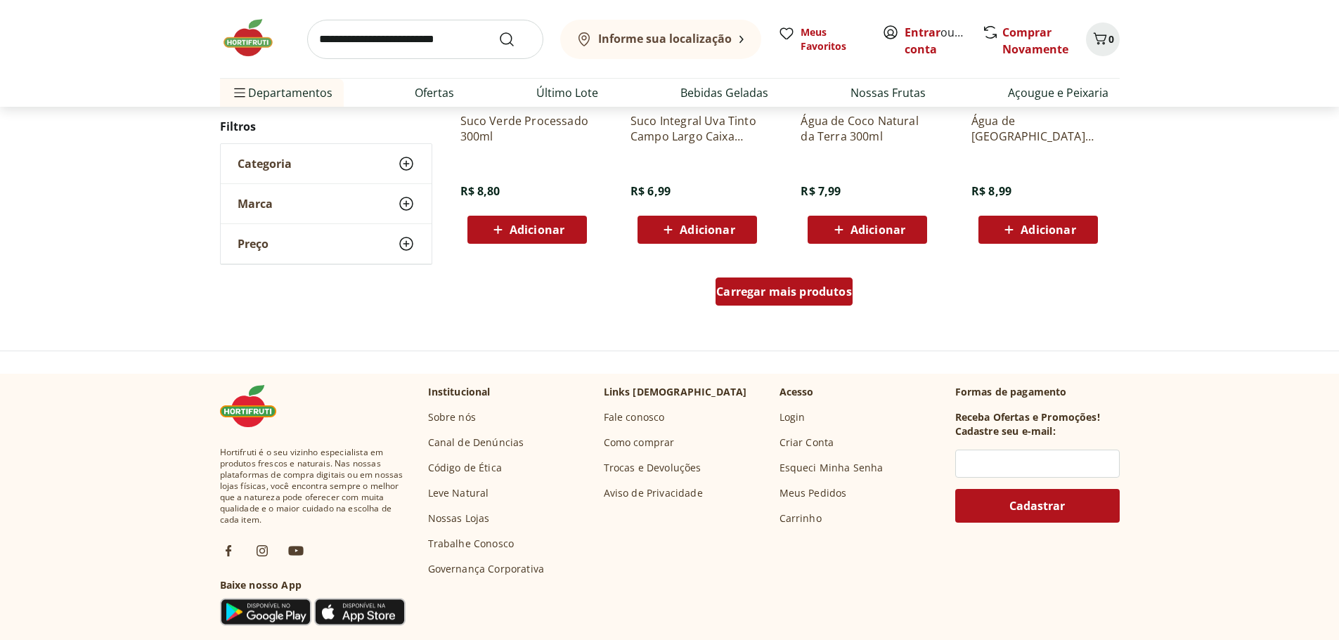
click at [747, 307] on link "Carregar mais produtos" at bounding box center [784, 295] width 137 height 34
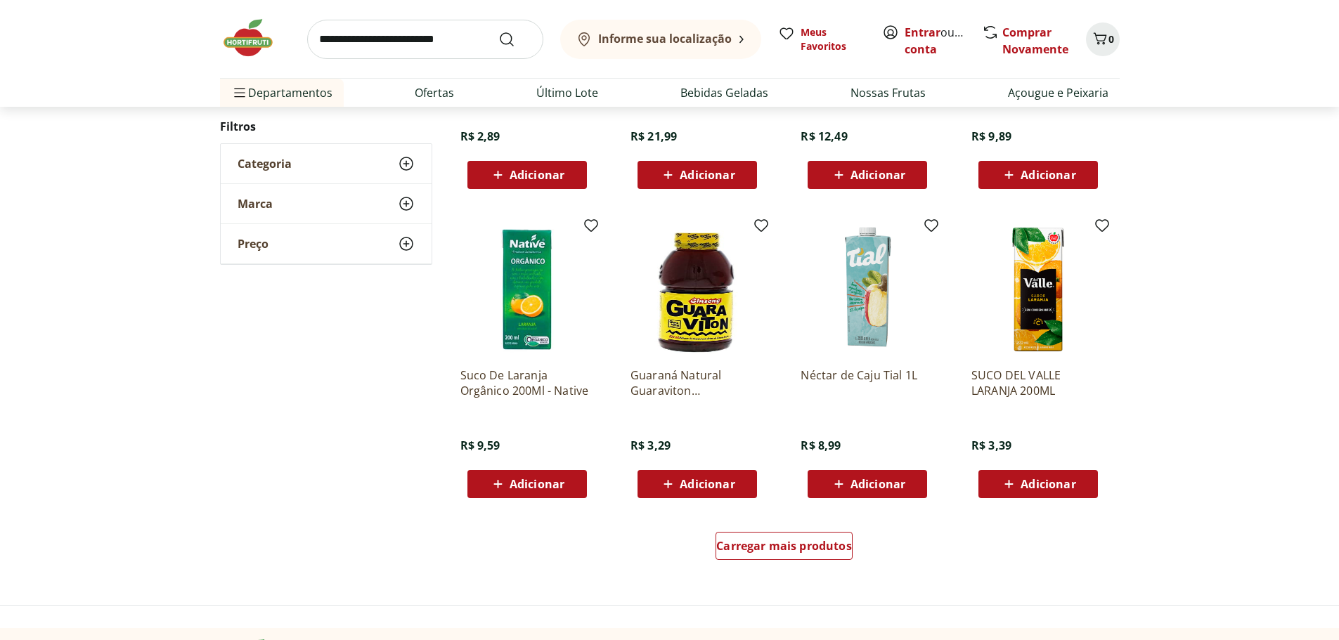
scroll to position [7240, 0]
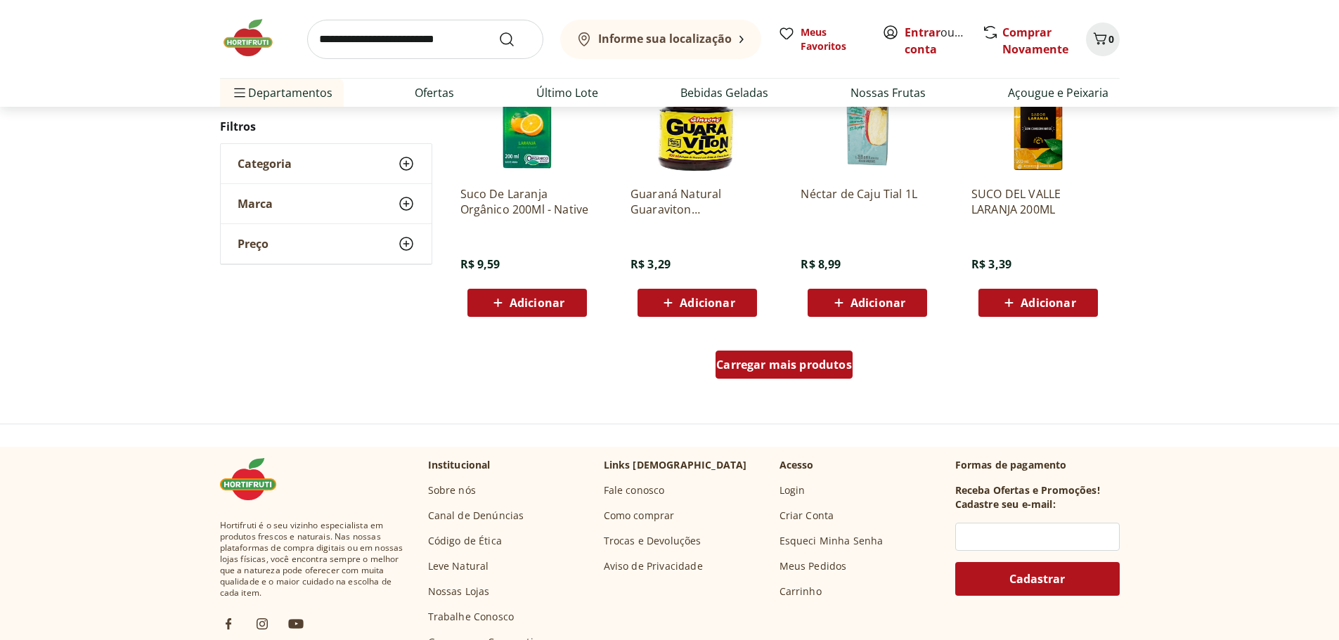
click at [803, 369] on span "Carregar mais produtos" at bounding box center [784, 364] width 136 height 11
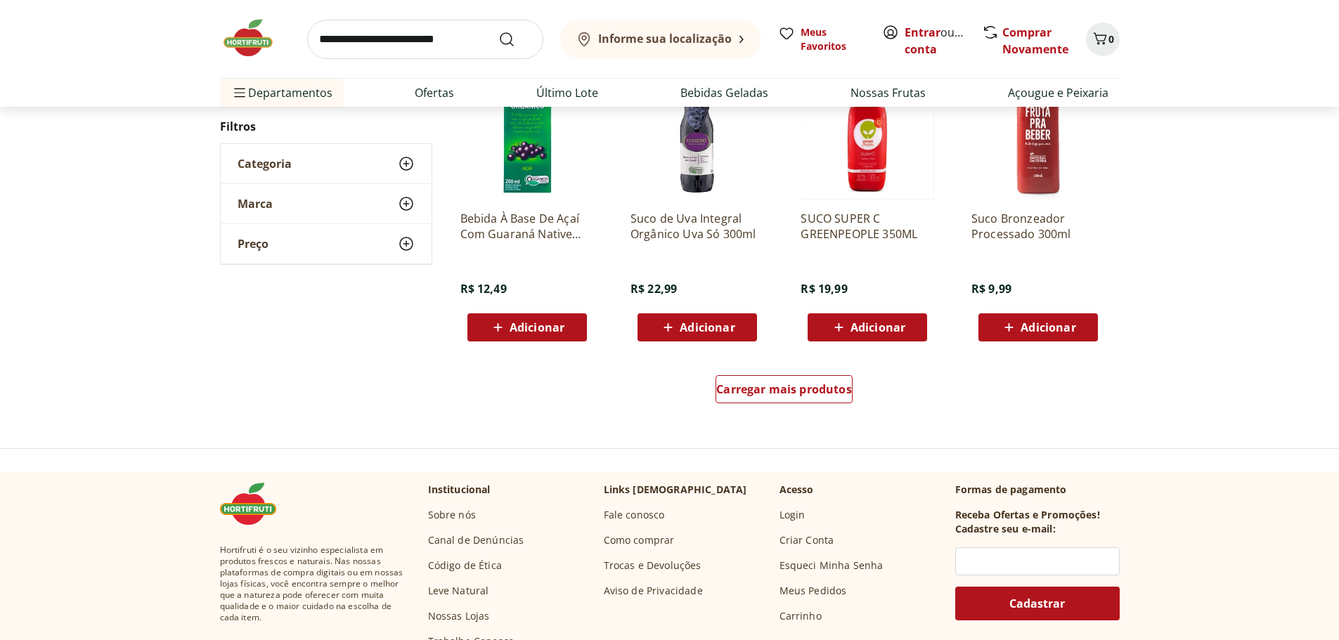
scroll to position [8154, 0]
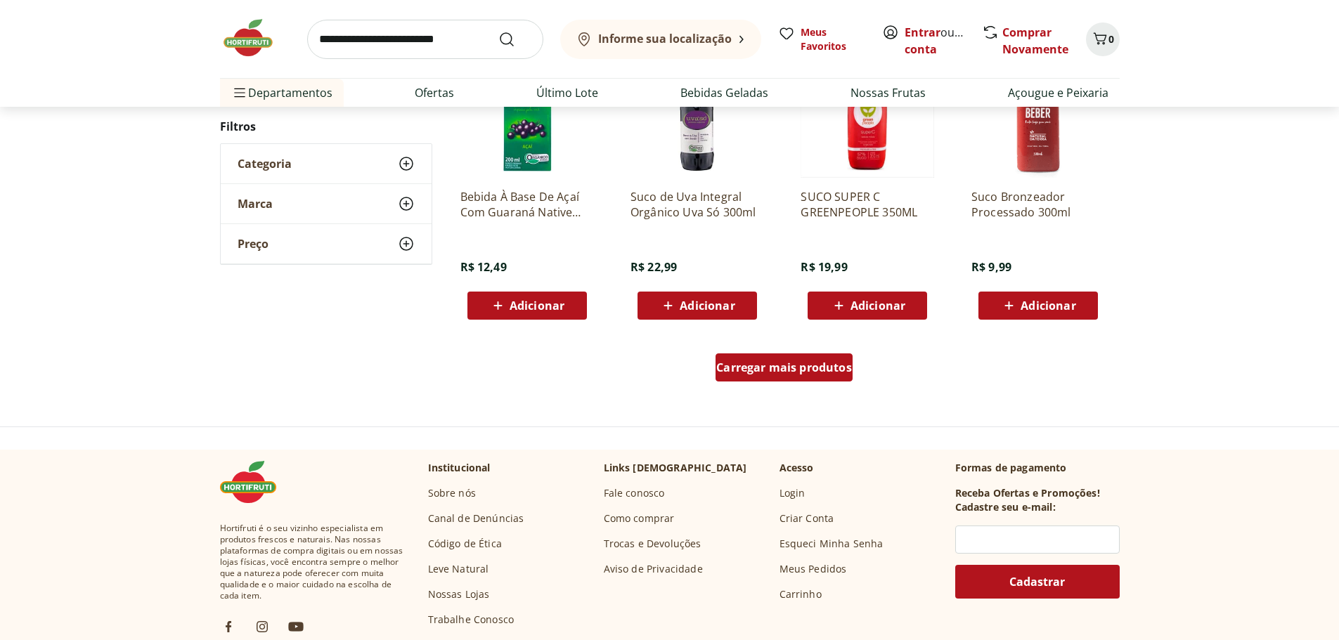
click at [744, 381] on div "Carregar mais produtos" at bounding box center [784, 368] width 137 height 28
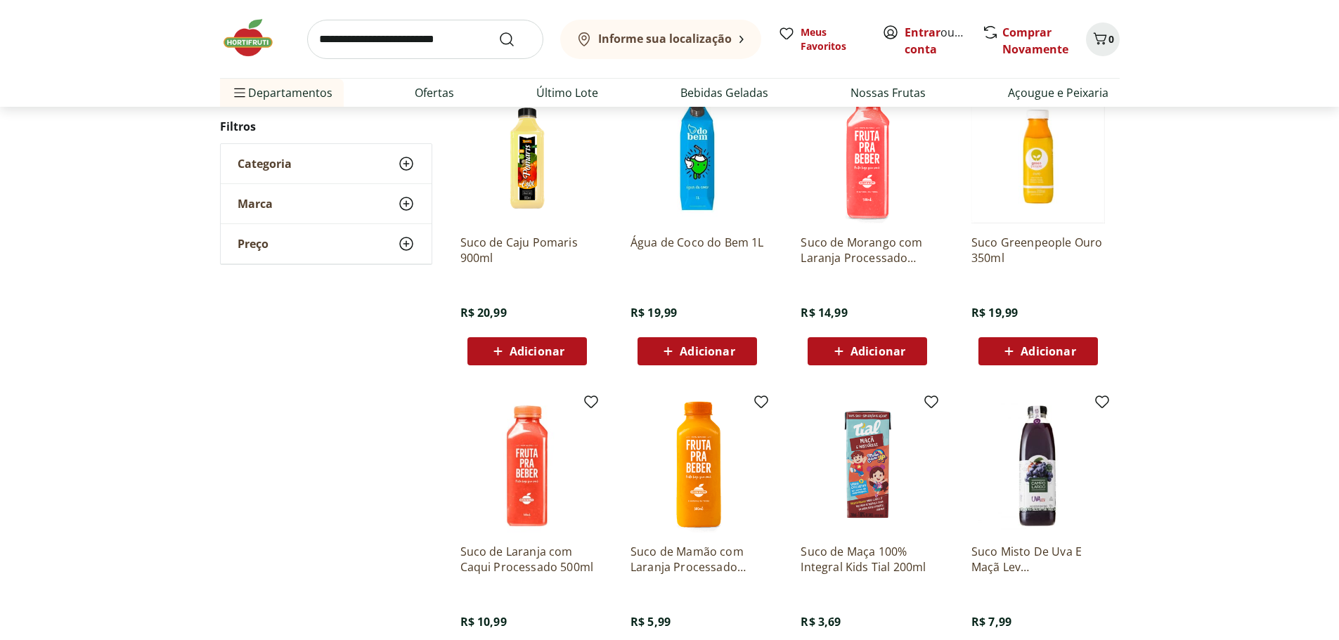
scroll to position [8857, 0]
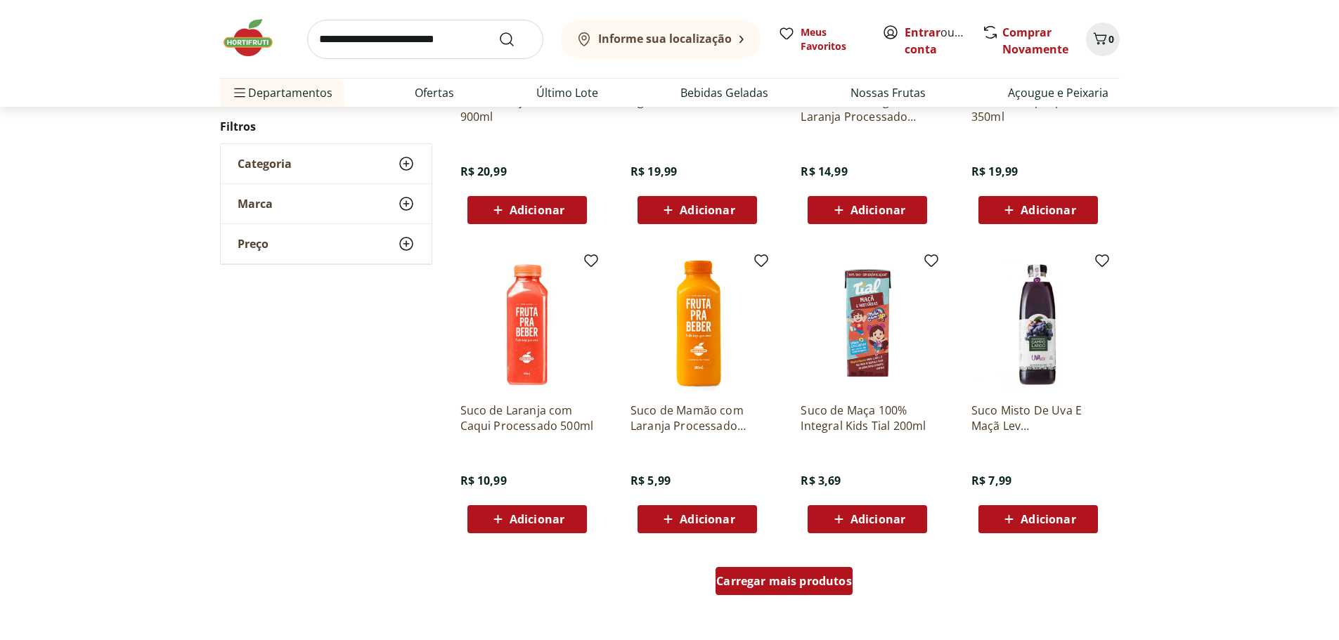
click at [792, 586] on span "Carregar mais produtos" at bounding box center [784, 581] width 136 height 11
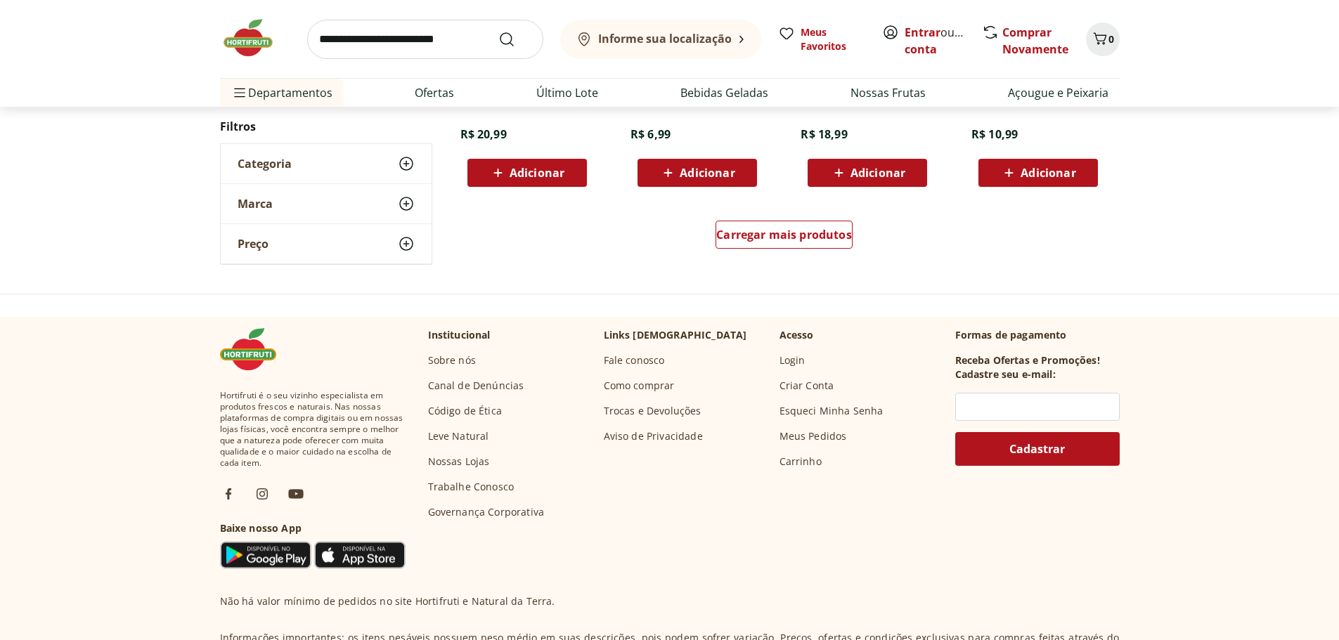
scroll to position [10122, 0]
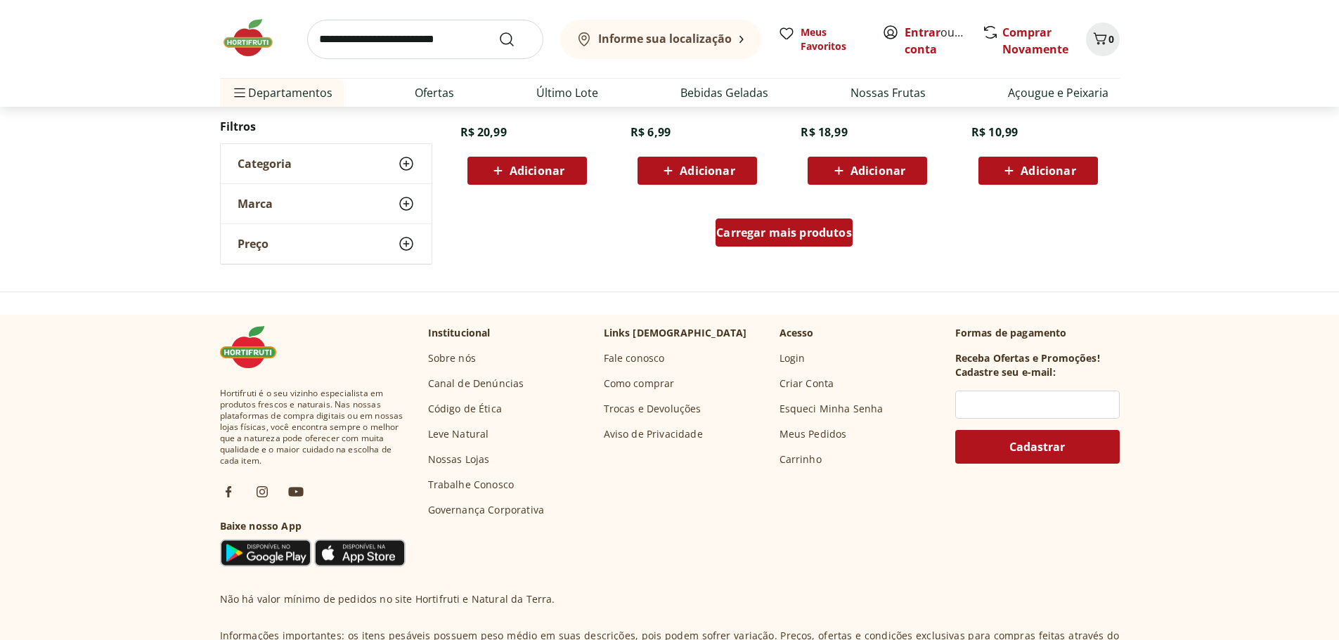
click at [836, 246] on div "Carregar mais produtos" at bounding box center [784, 233] width 137 height 28
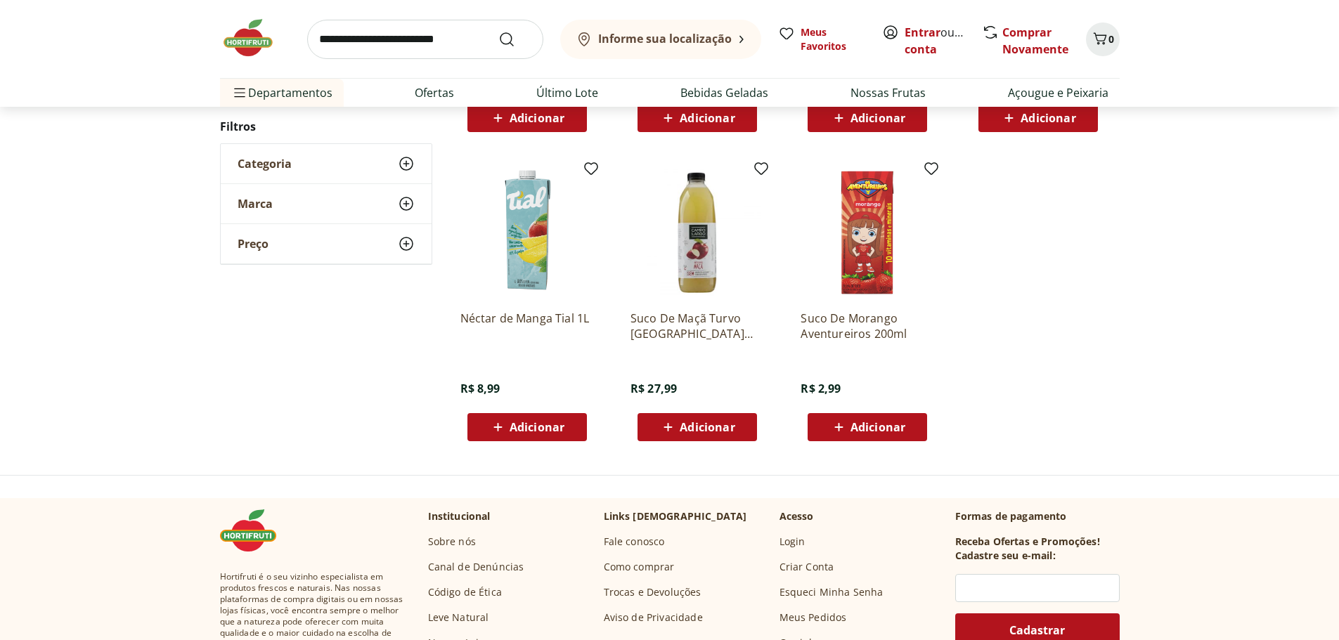
scroll to position [464, 0]
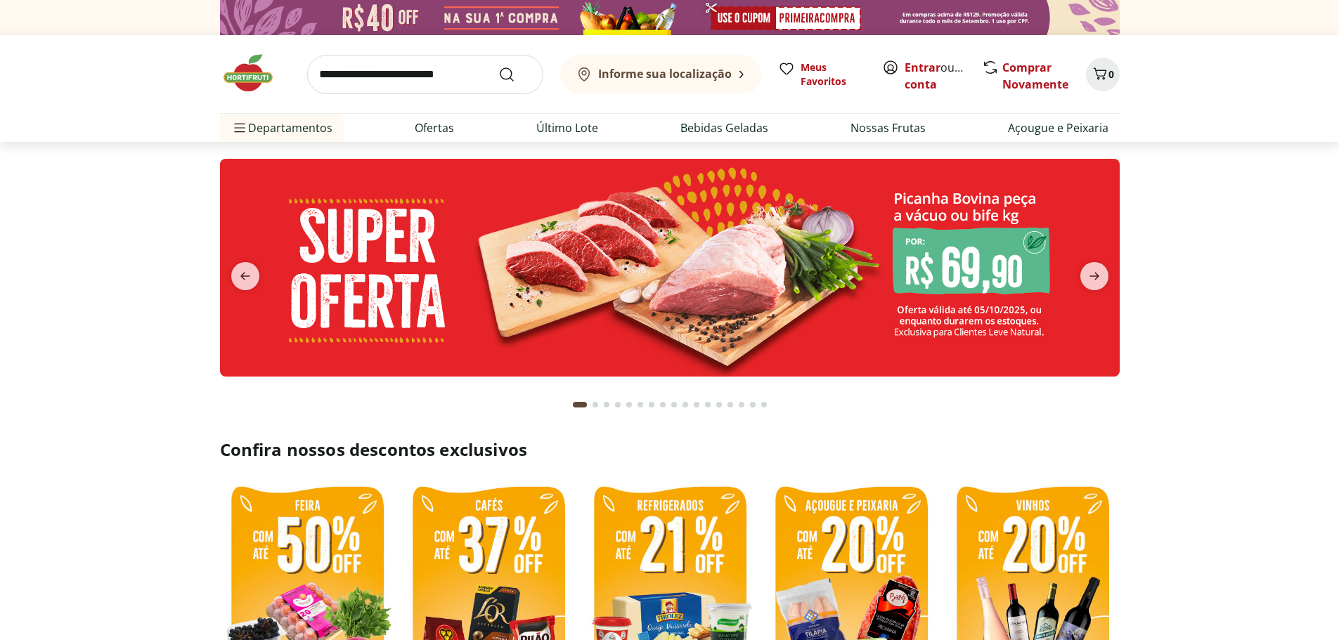
click at [372, 70] on input "search" at bounding box center [425, 74] width 236 height 39
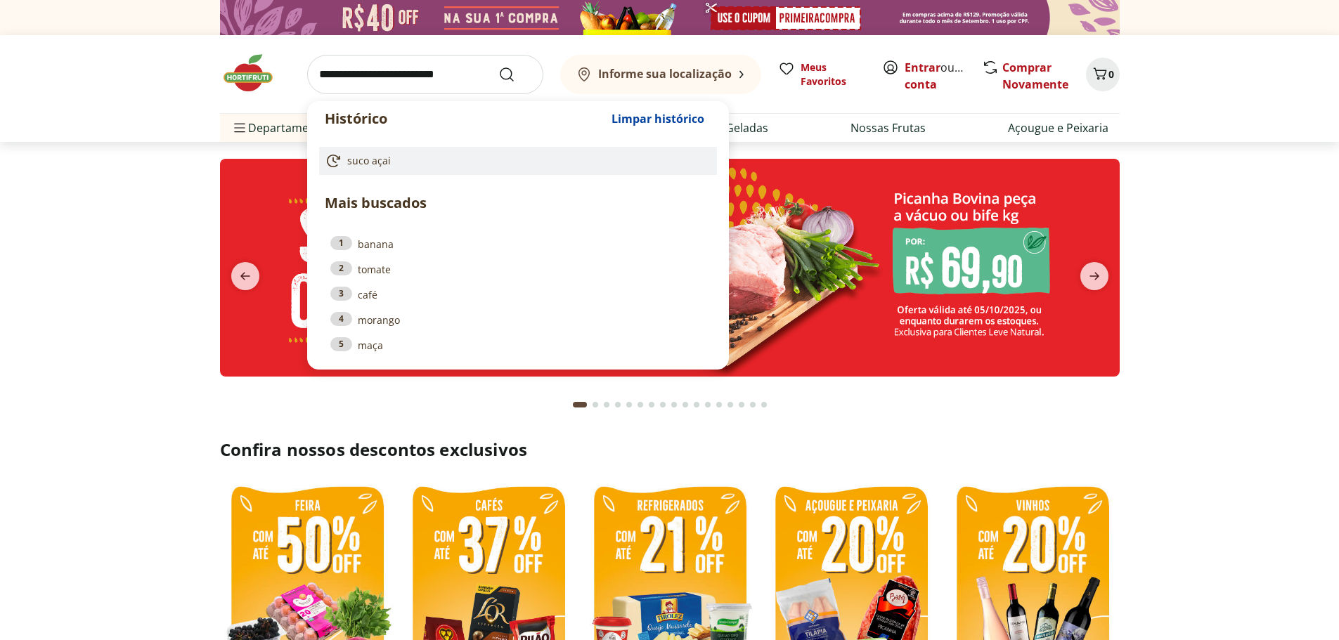
click at [382, 158] on span "suco açai" at bounding box center [369, 161] width 44 height 14
type input "*********"
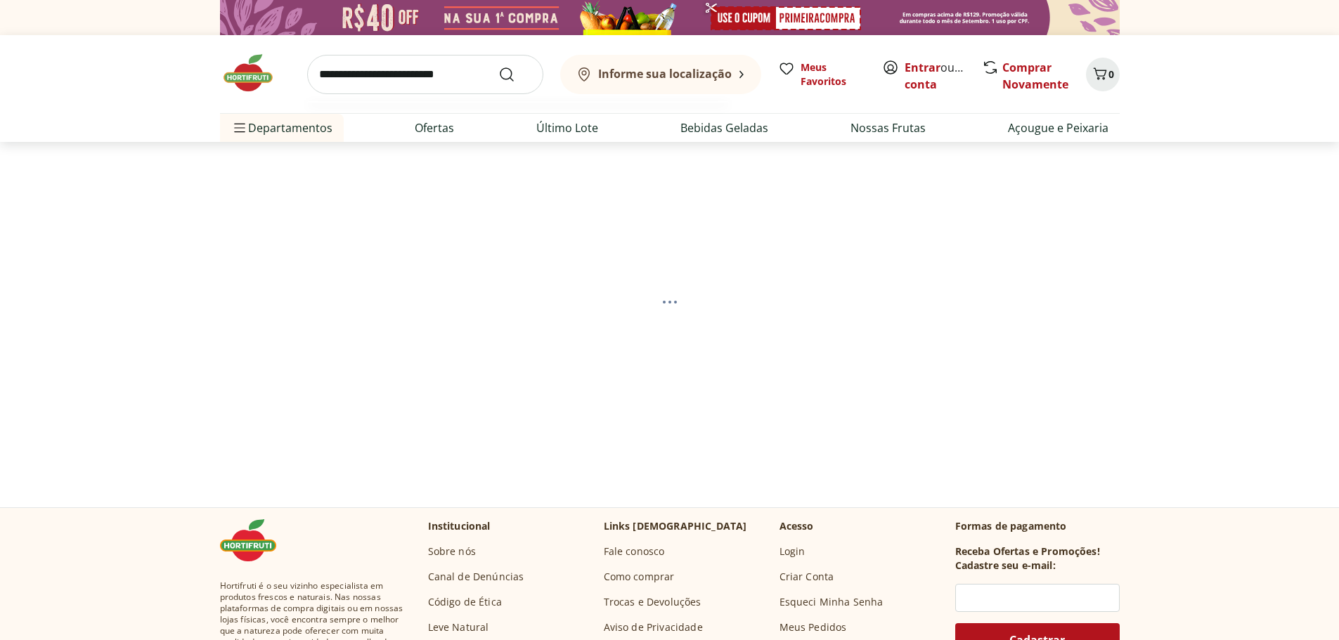
click at [370, 79] on input "search" at bounding box center [425, 74] width 236 height 39
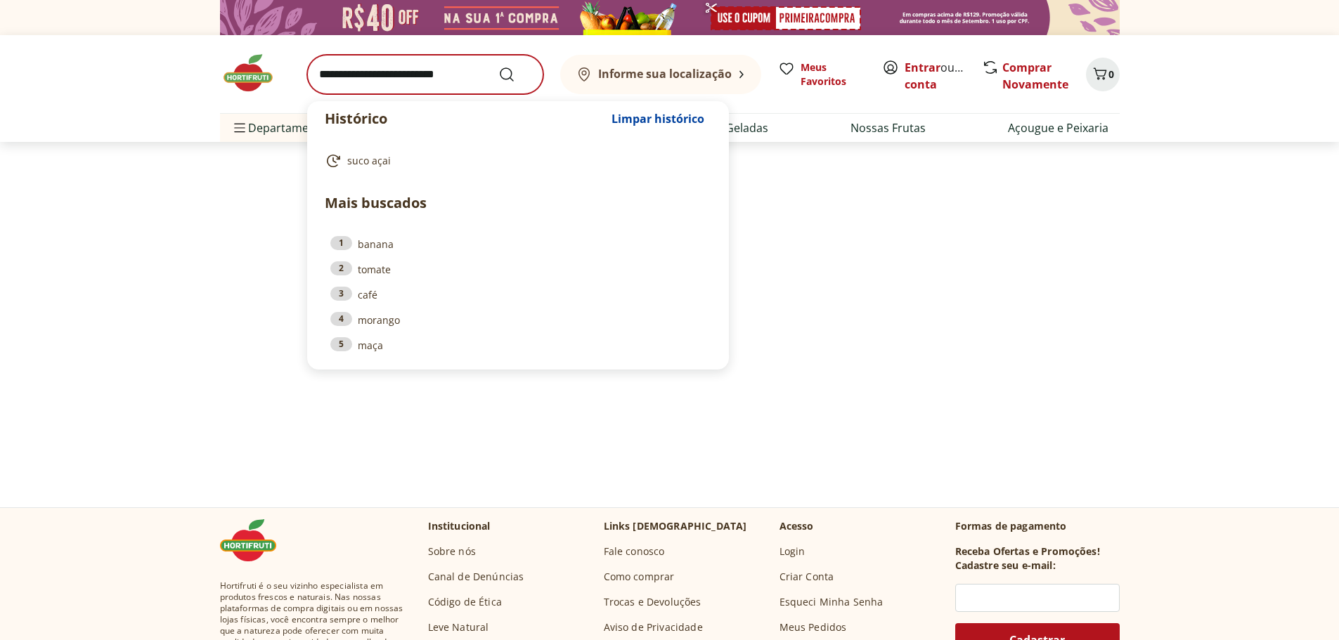
select select "**********"
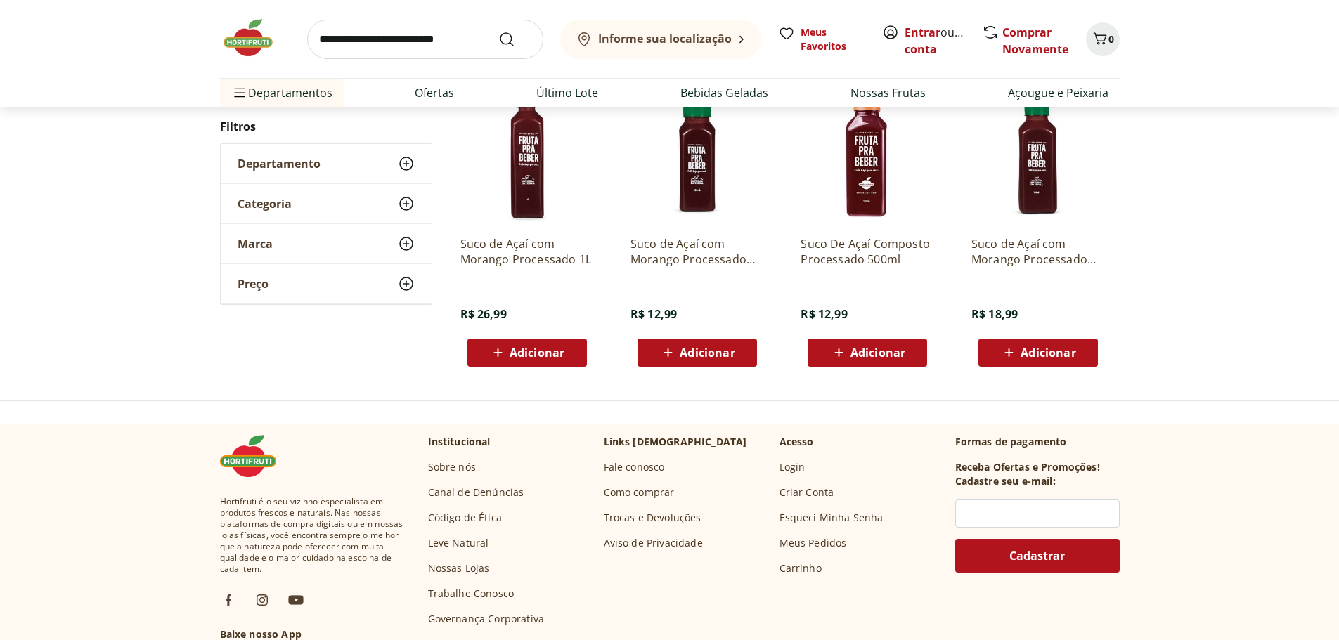
scroll to position [560, 0]
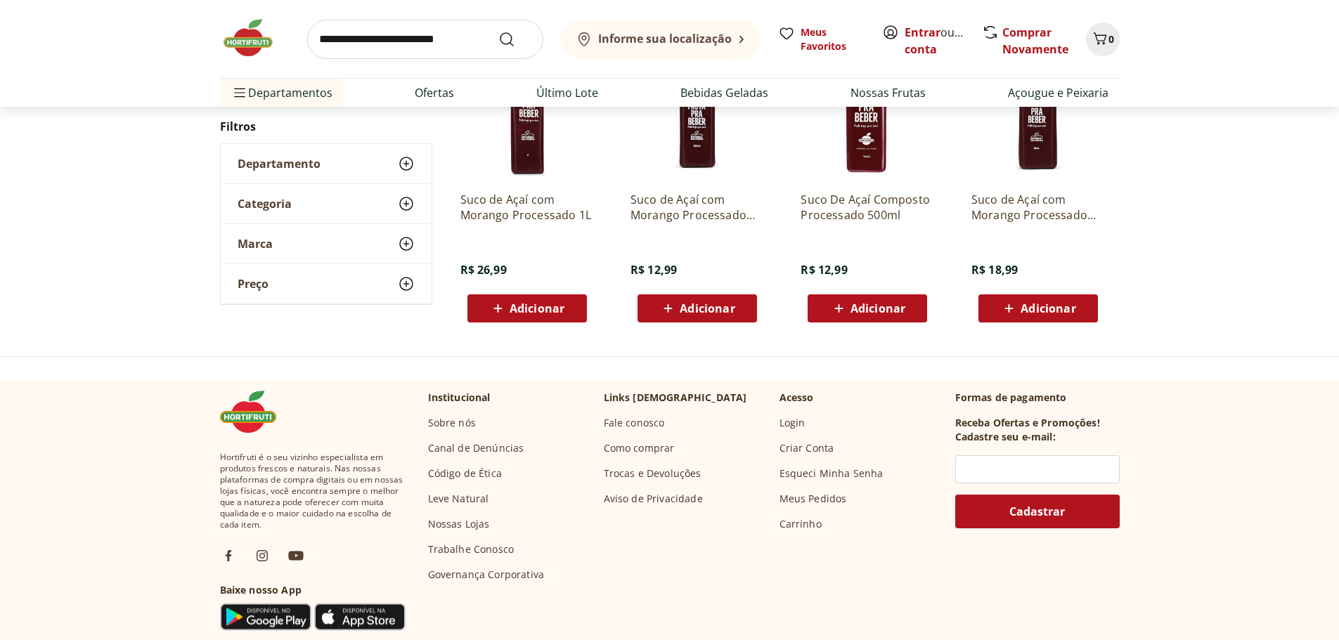
click at [411, 33] on input "search" at bounding box center [425, 39] width 236 height 39
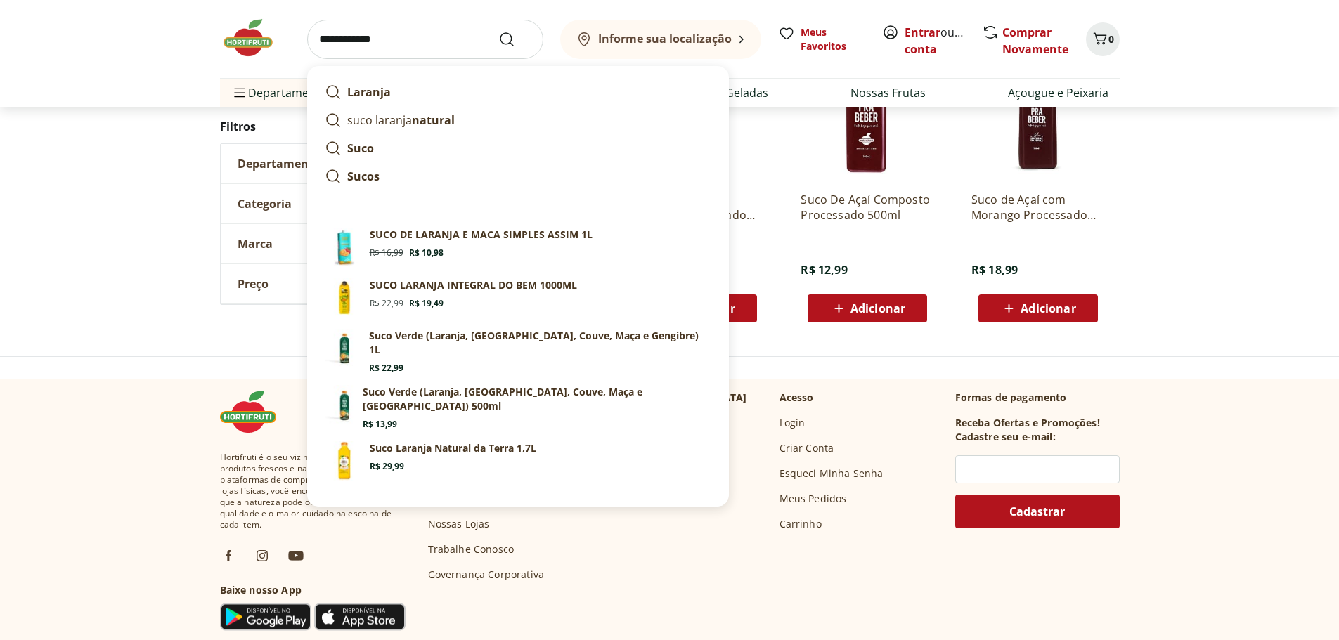
type input "**********"
click at [498, 31] on button "Submit Search" at bounding box center [515, 39] width 34 height 17
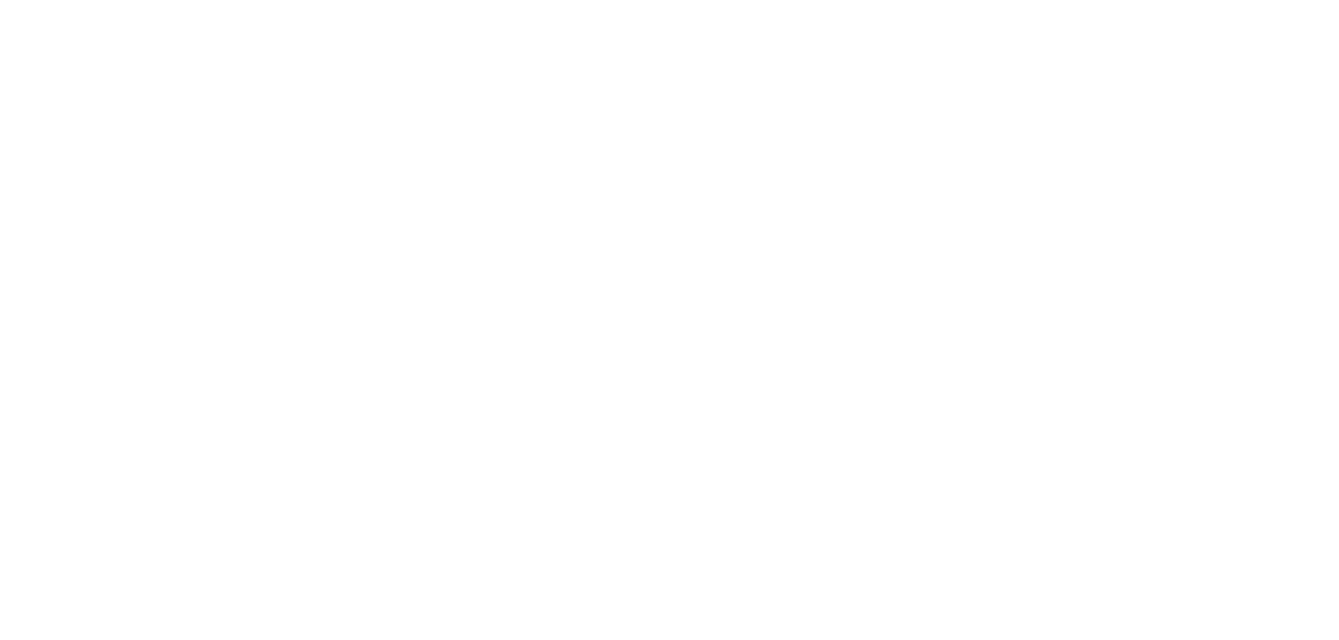
select select "**********"
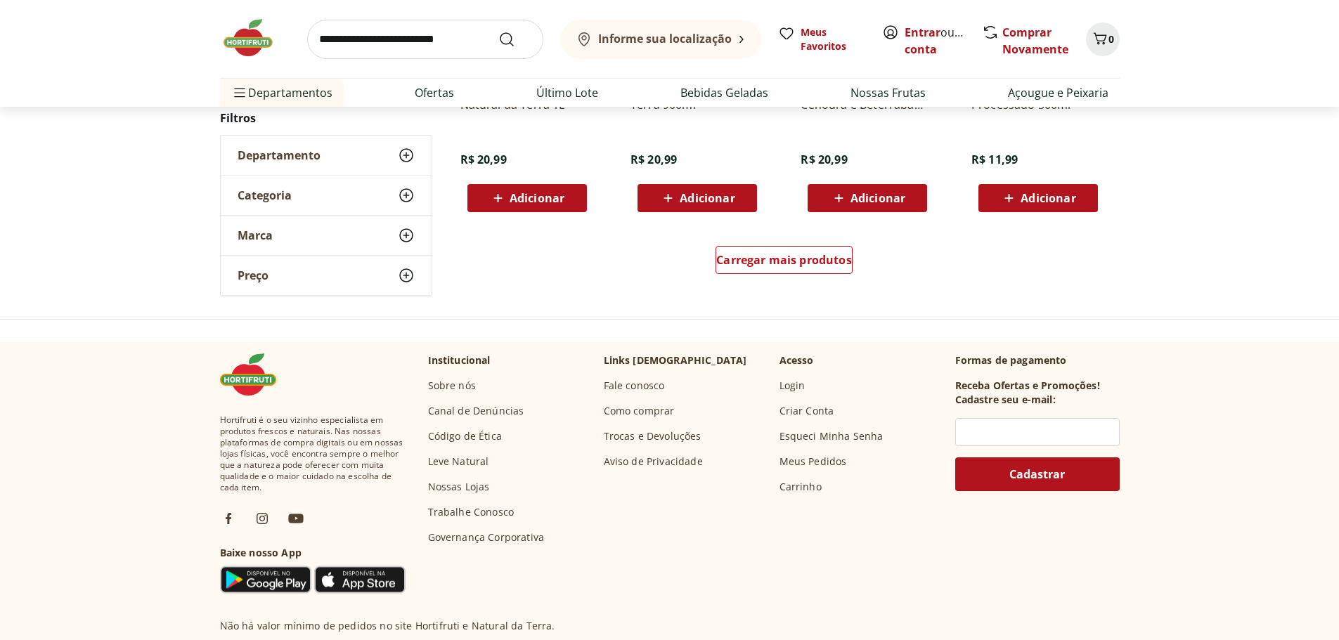
scroll to position [984, 0]
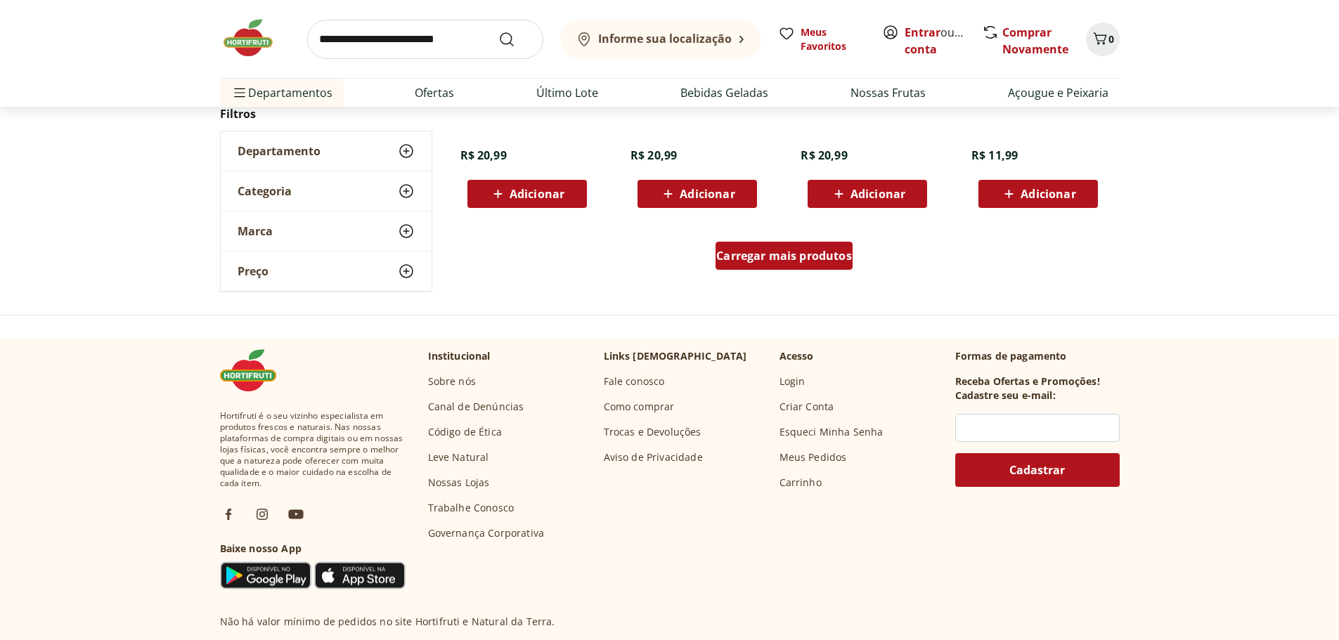
click at [730, 264] on div "Carregar mais produtos" at bounding box center [784, 256] width 137 height 28
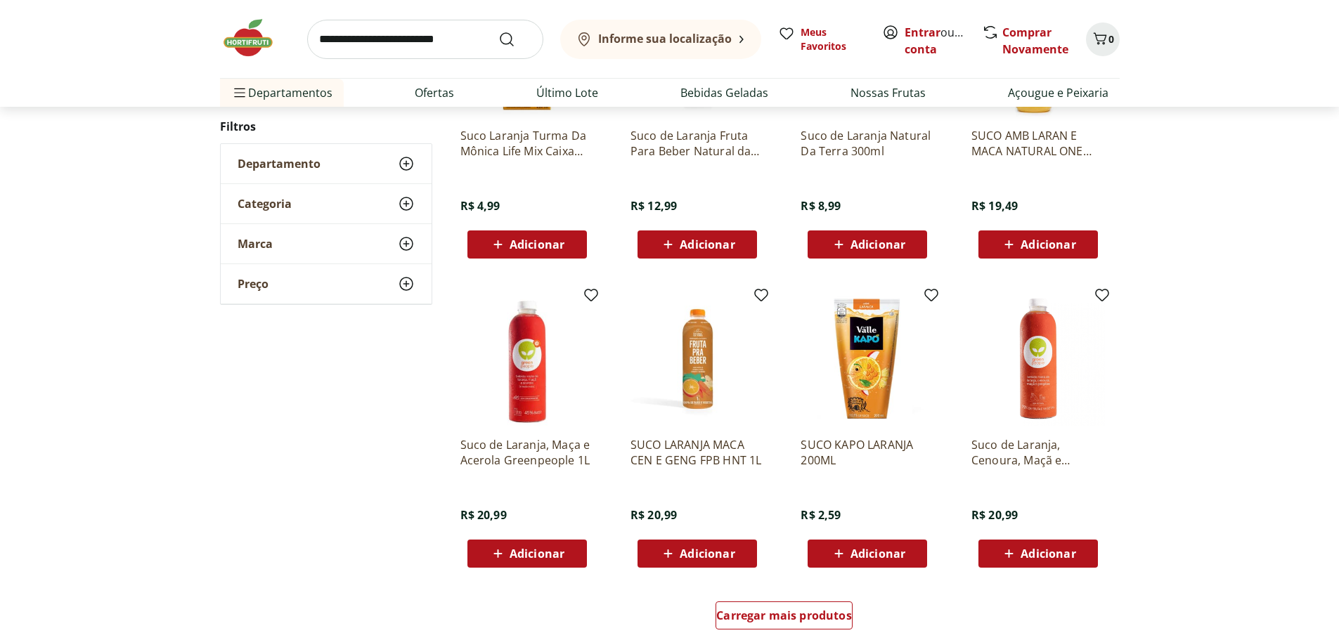
scroll to position [1546, 0]
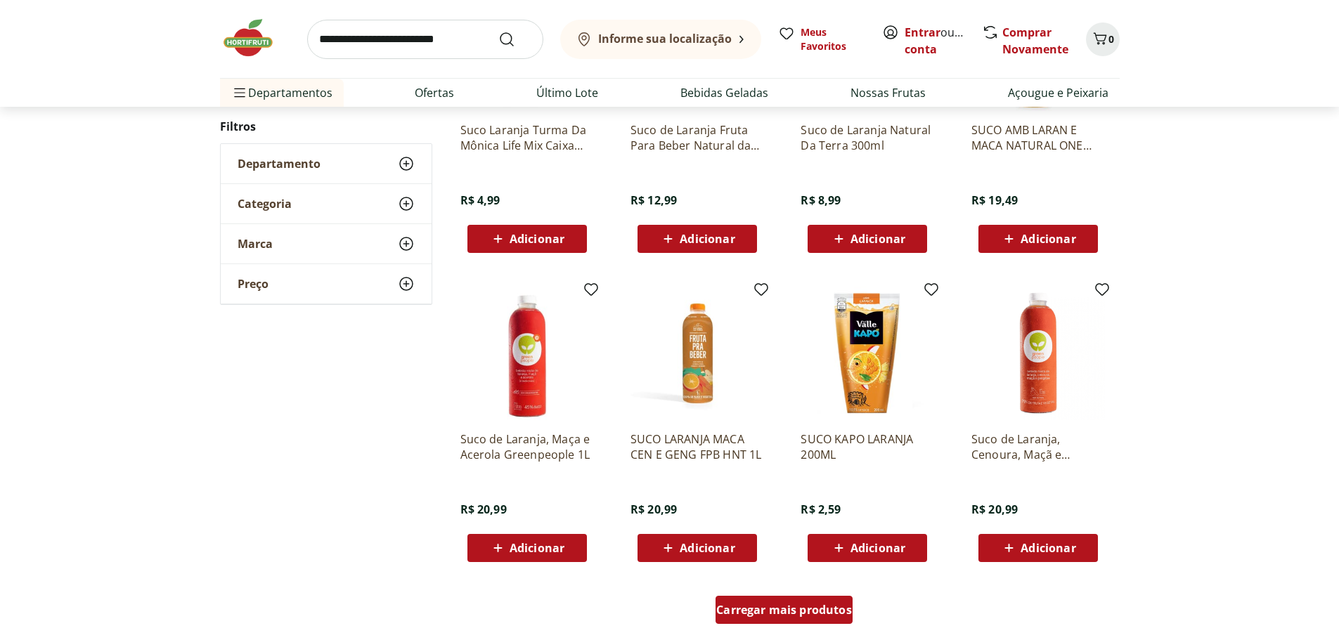
click at [754, 619] on div "Carregar mais produtos" at bounding box center [784, 610] width 137 height 28
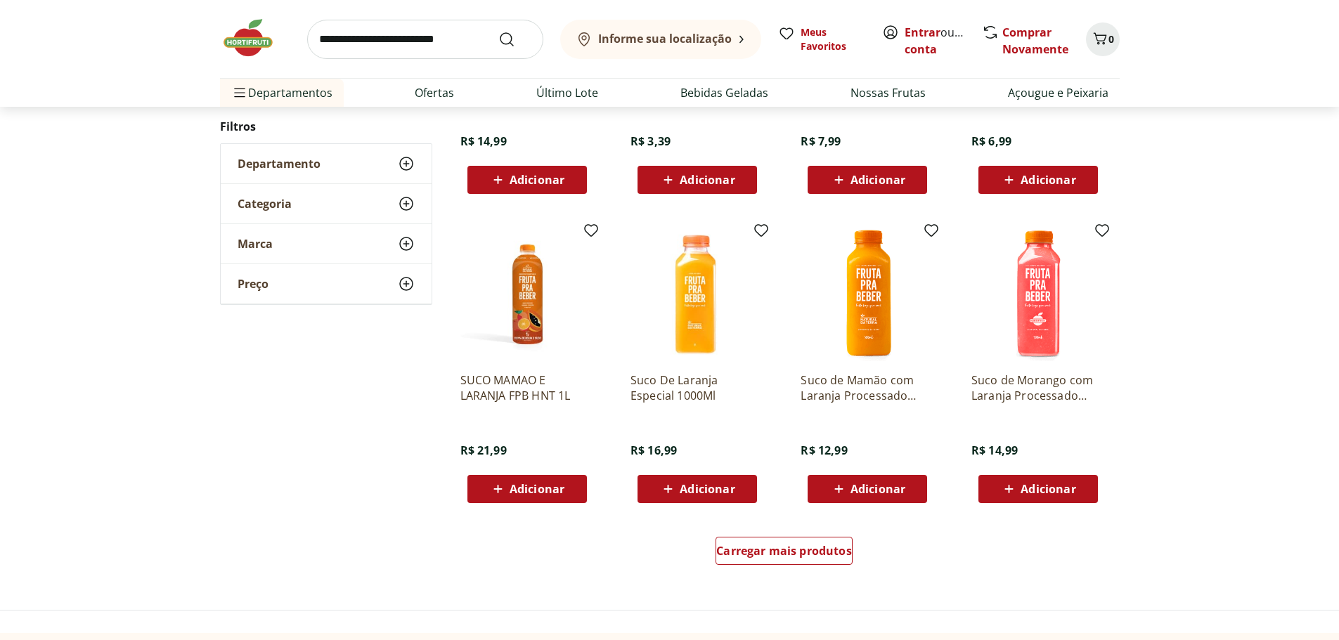
scroll to position [2741, 0]
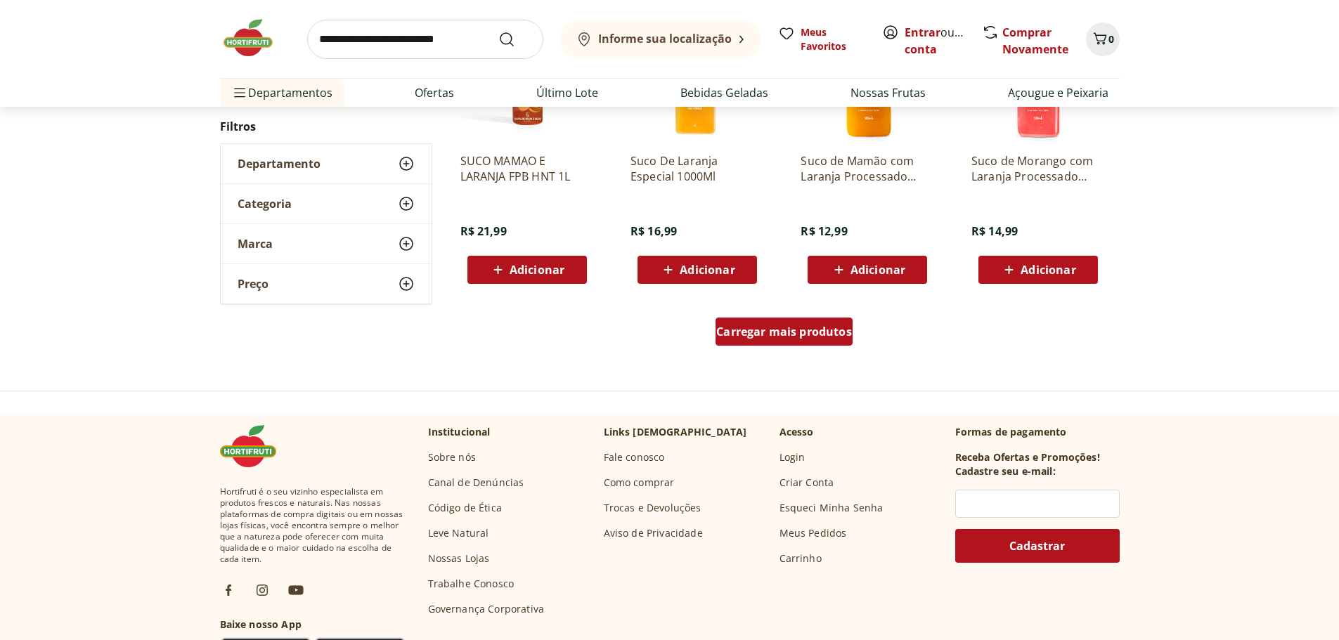
click at [735, 326] on span "Carregar mais produtos" at bounding box center [784, 331] width 136 height 11
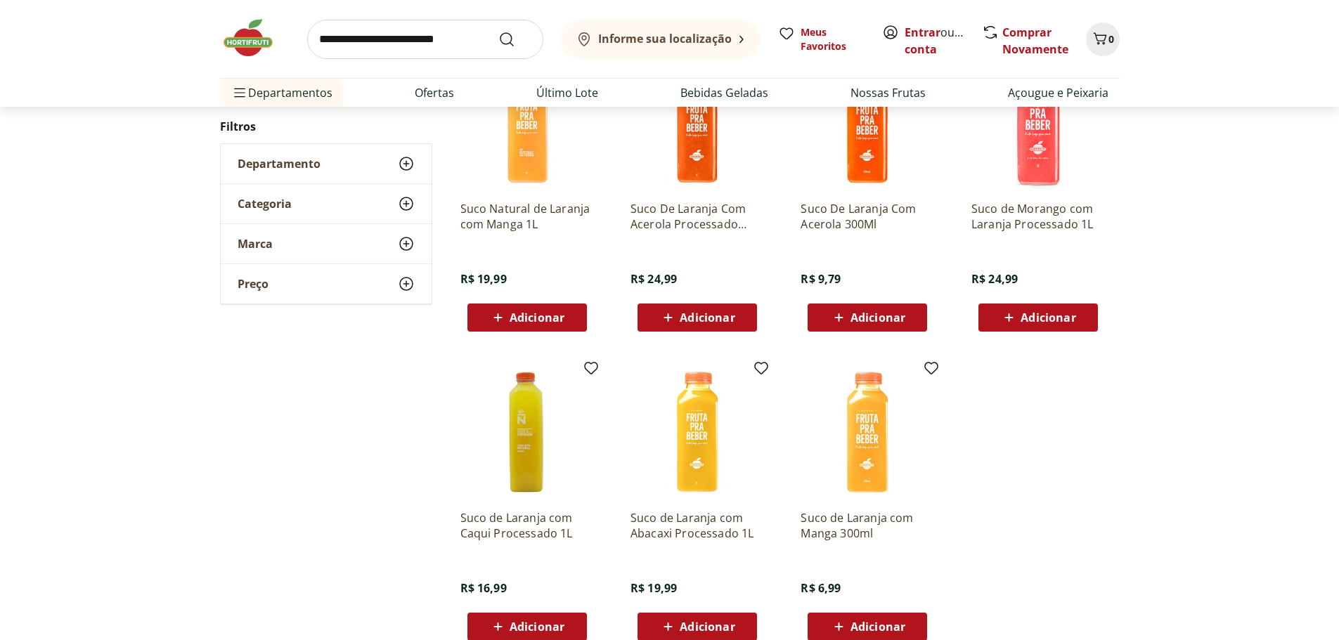
scroll to position [3304, 0]
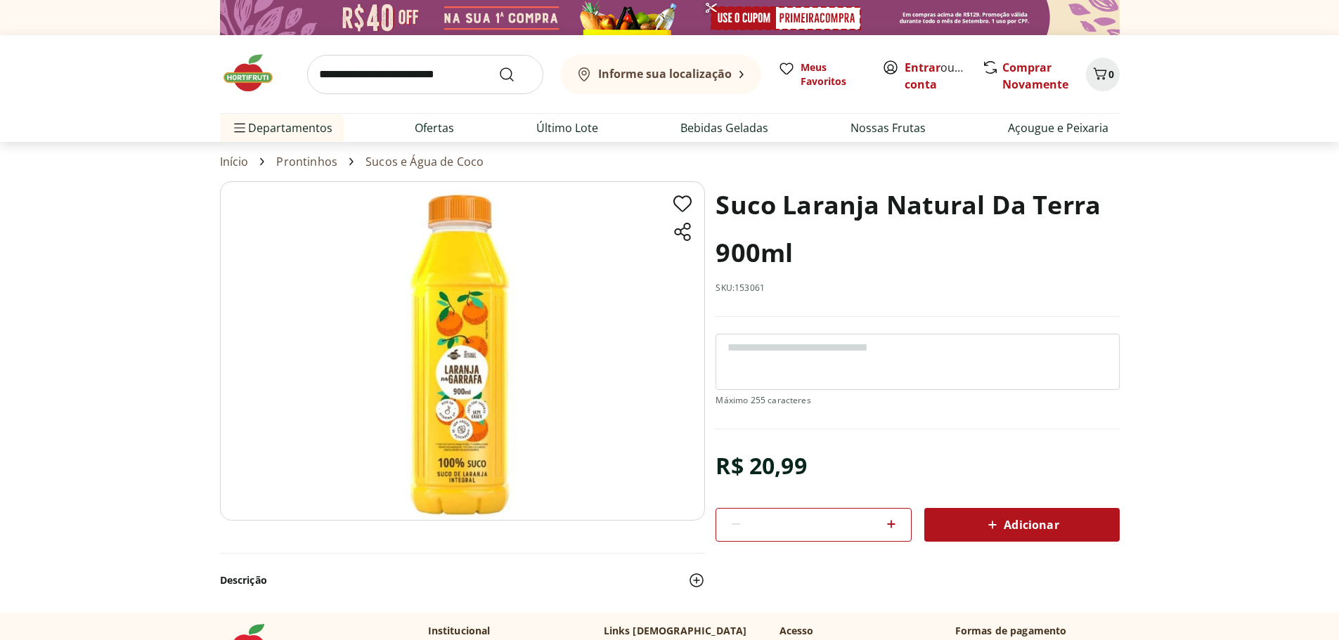
click at [505, 392] on img at bounding box center [462, 351] width 485 height 340
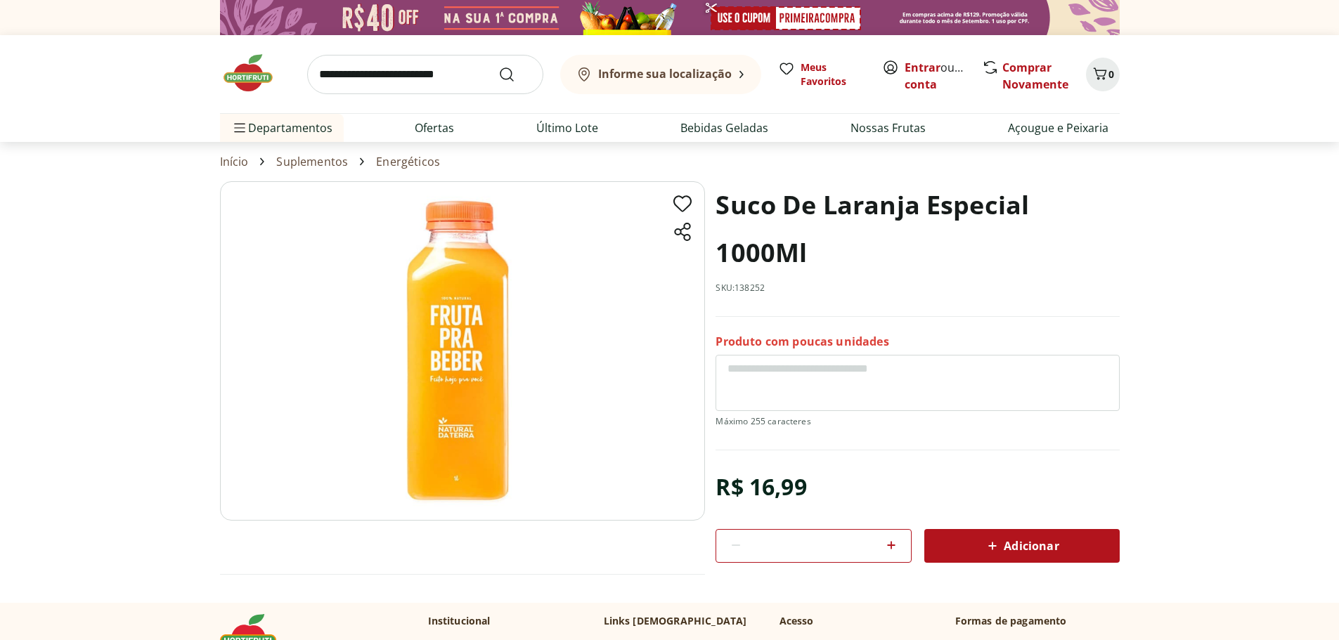
click at [478, 382] on img at bounding box center [462, 351] width 485 height 340
